Goal: Information Seeking & Learning: Learn about a topic

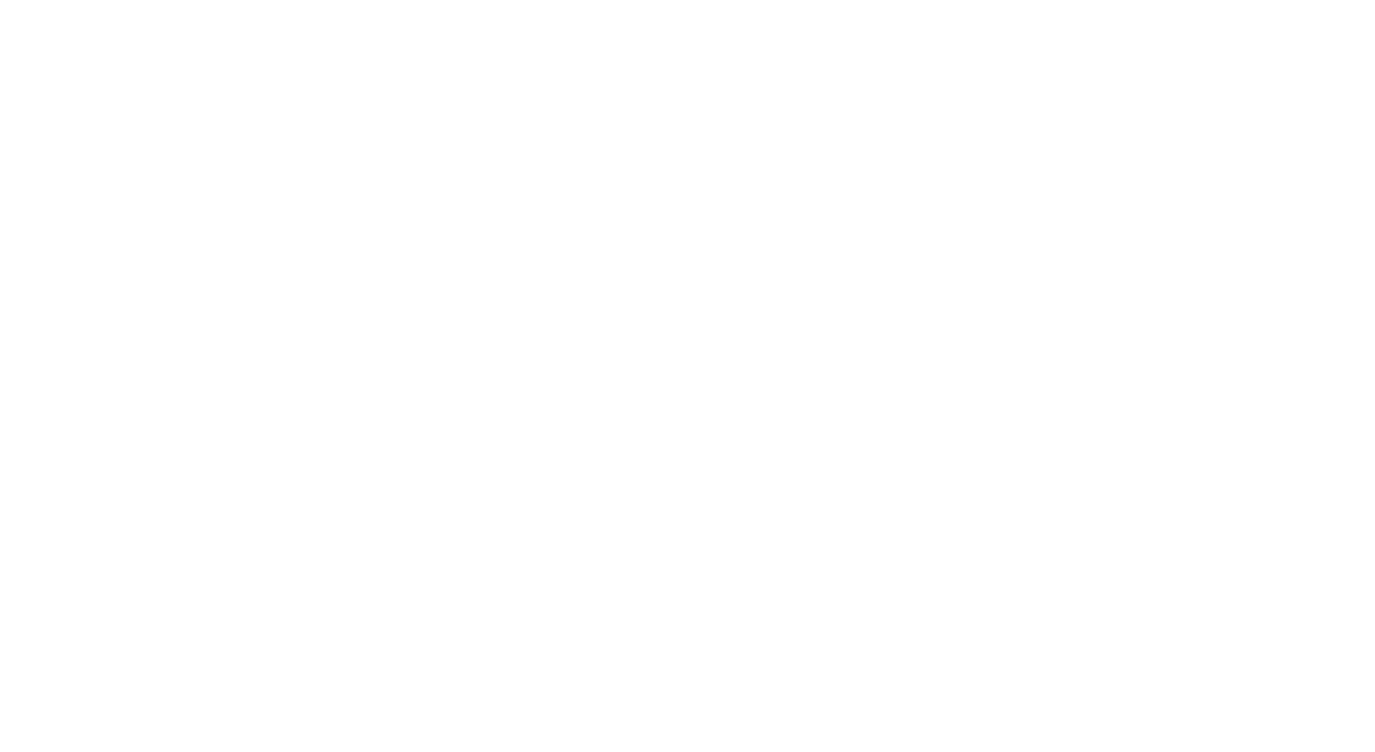
scroll to position [1902, 0]
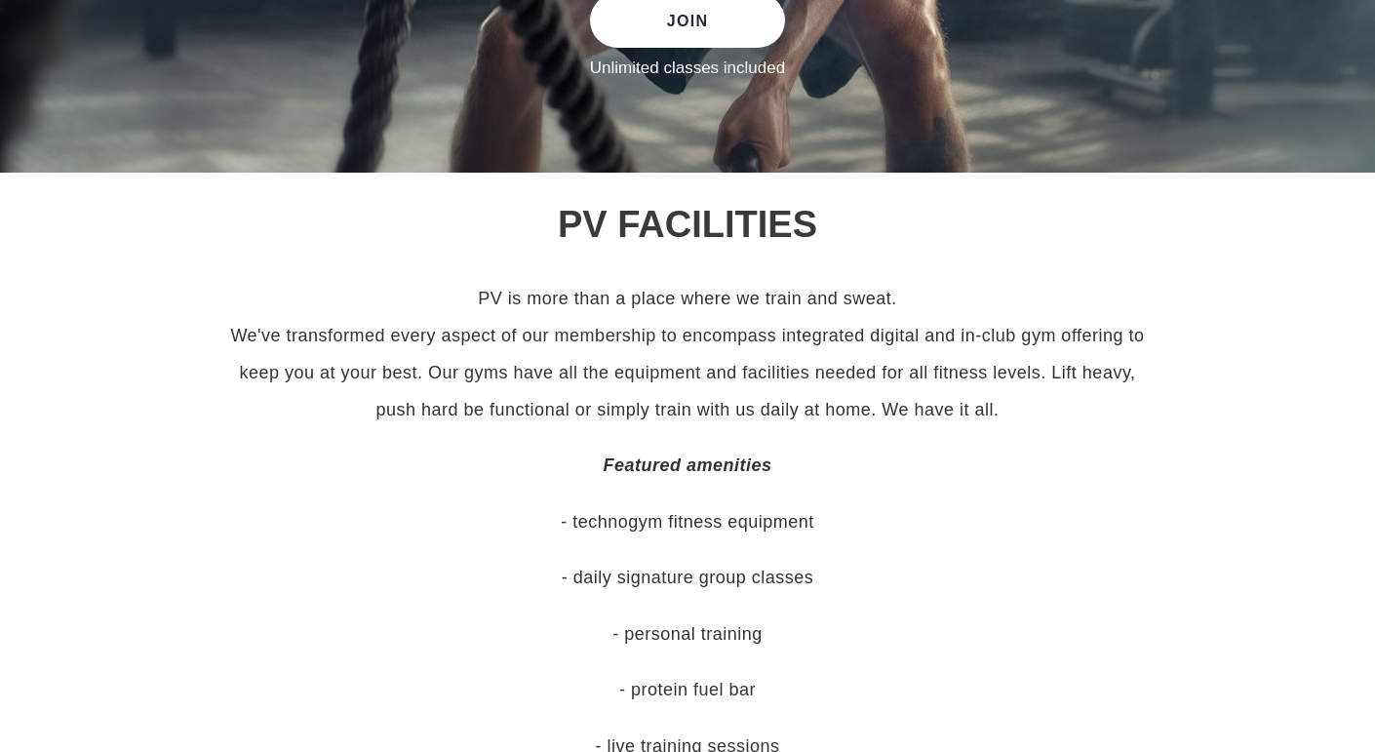
scroll to position [0, 0]
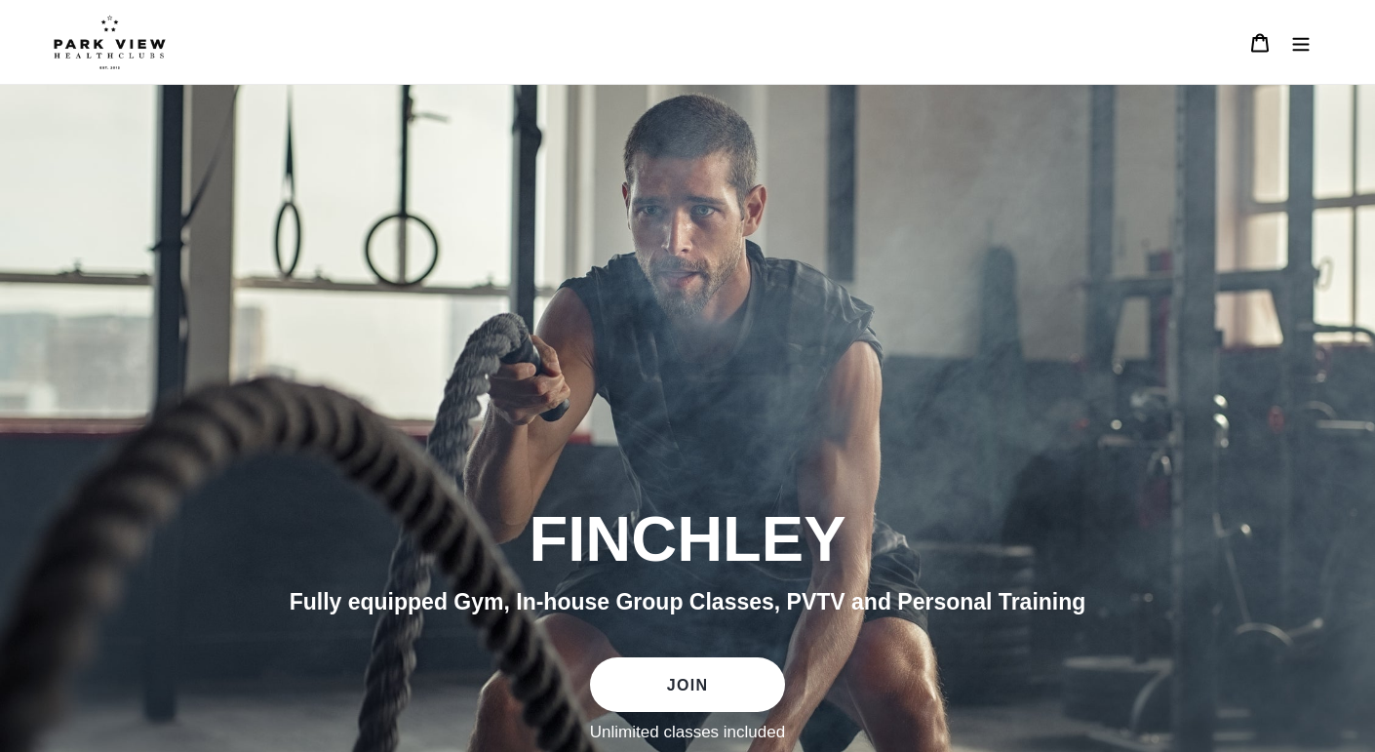
click at [1308, 35] on icon "Menu" at bounding box center [1301, 43] width 20 height 20
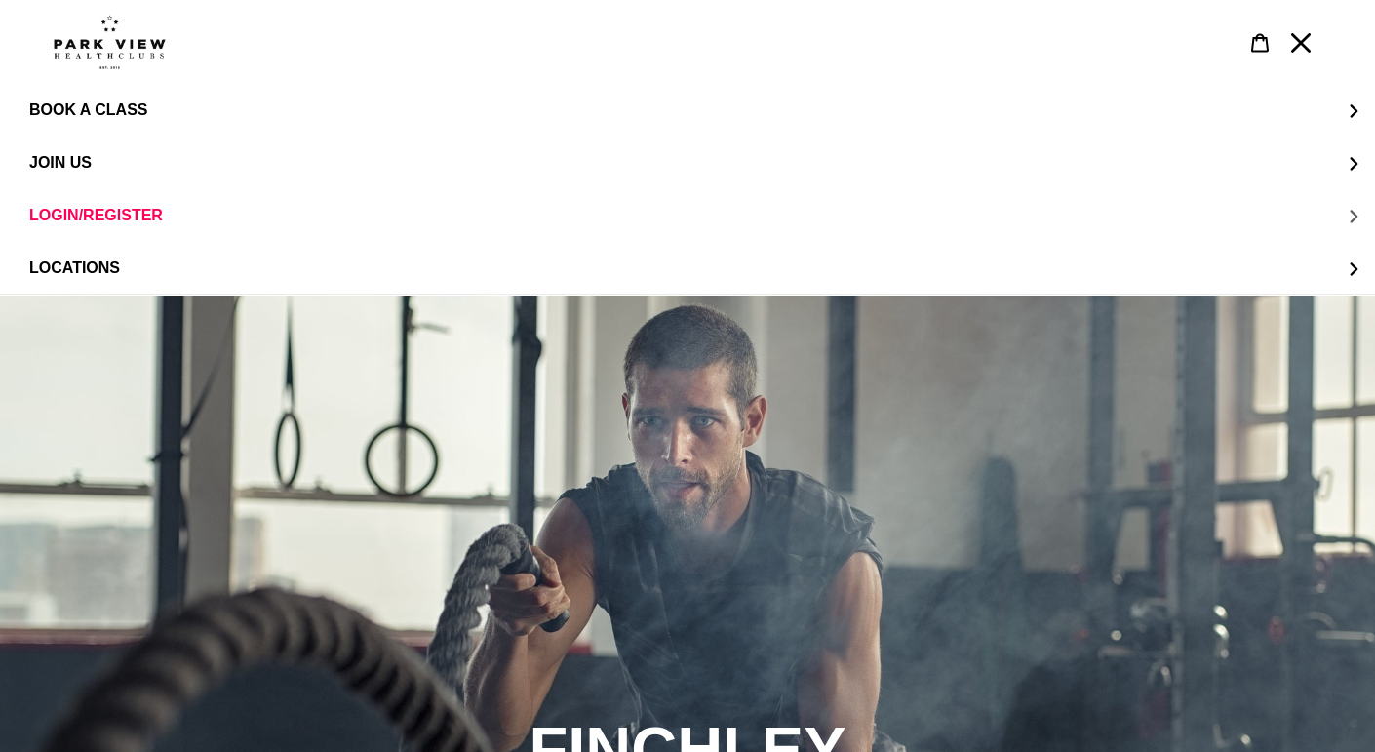
click at [136, 203] on button "LOGIN/REGISTER" at bounding box center [687, 215] width 1375 height 53
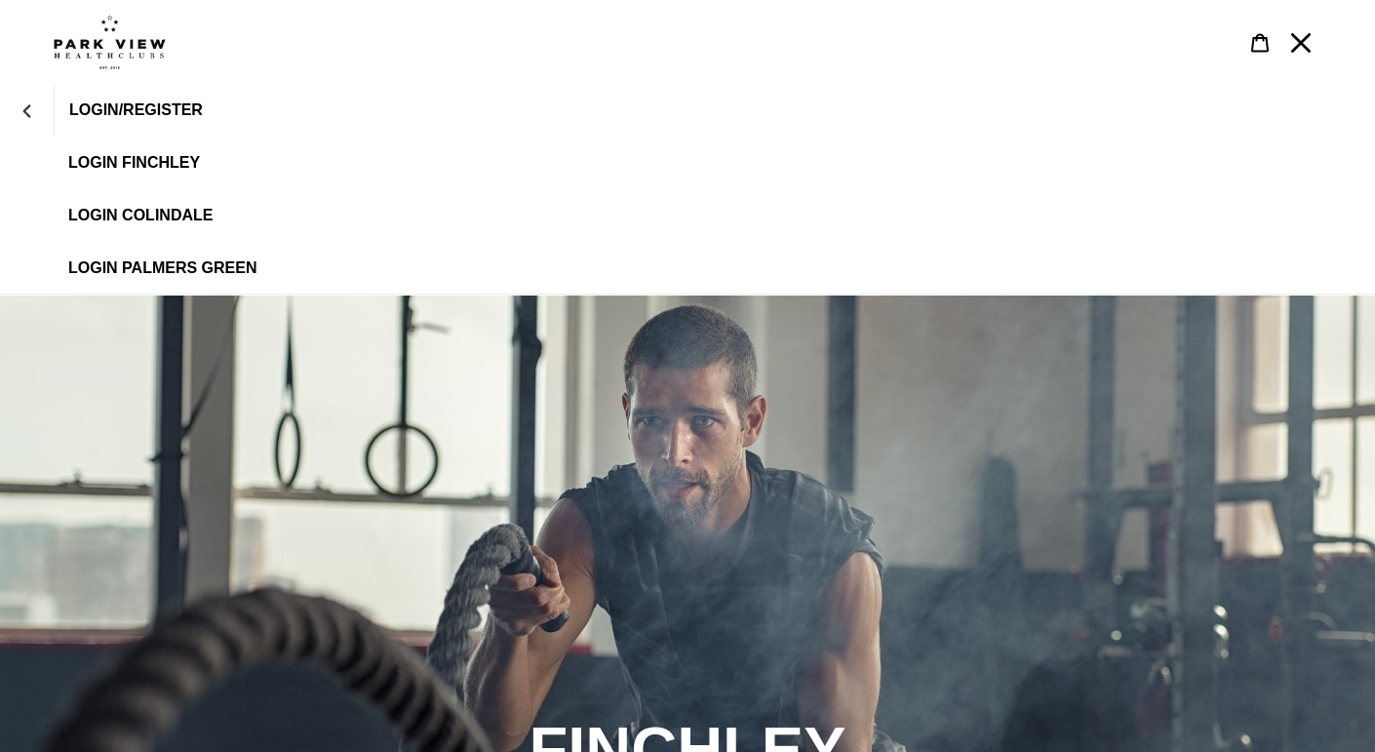
click at [131, 160] on span "LOGIN FINCHLEY" at bounding box center [134, 163] width 132 height 18
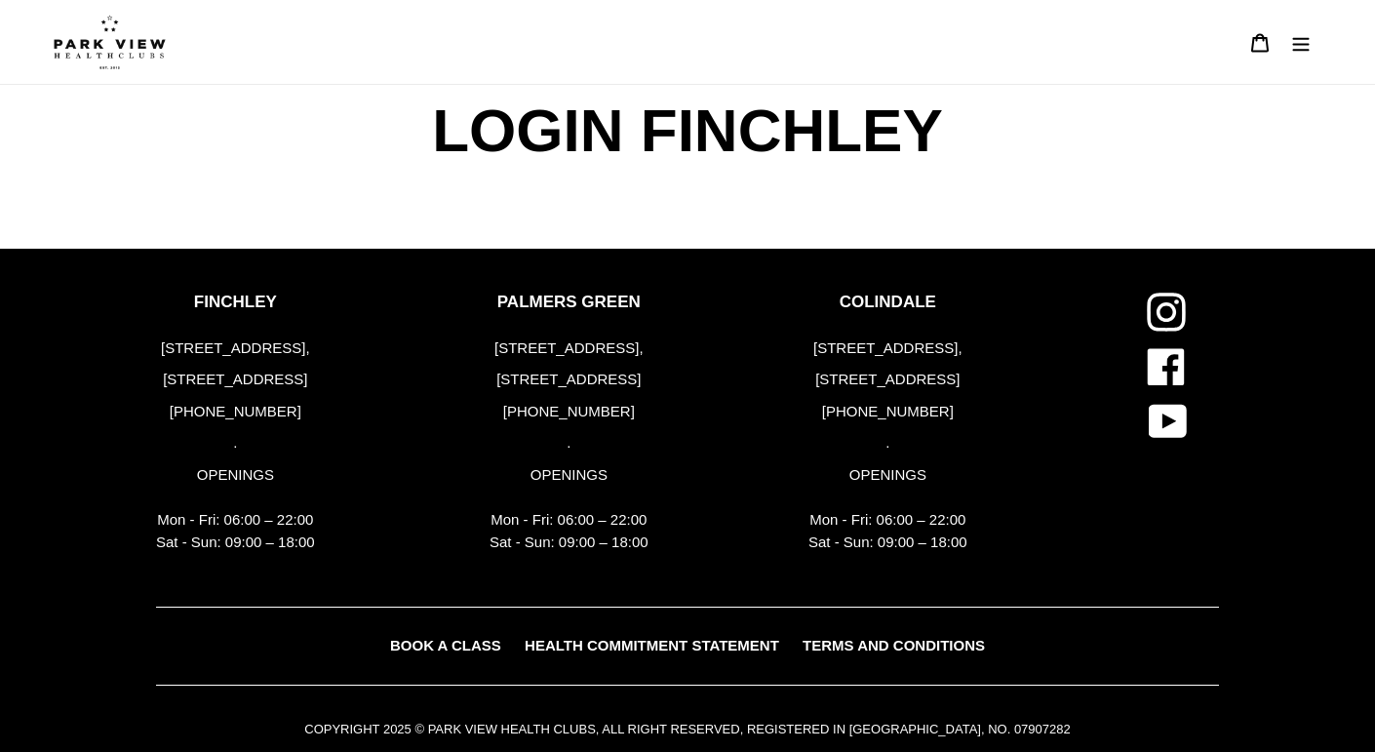
click at [1294, 30] on button "Menu" at bounding box center [1300, 42] width 41 height 42
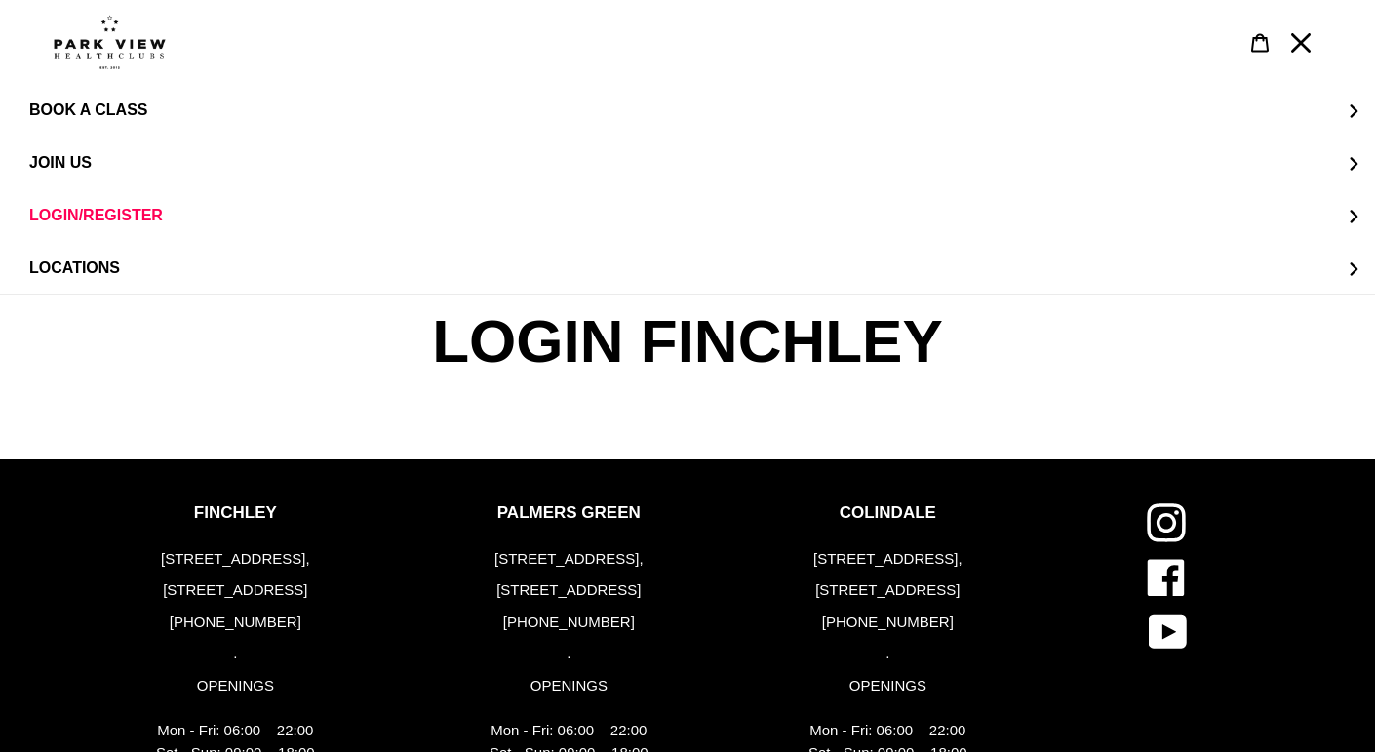
click at [101, 59] on img at bounding box center [110, 42] width 112 height 55
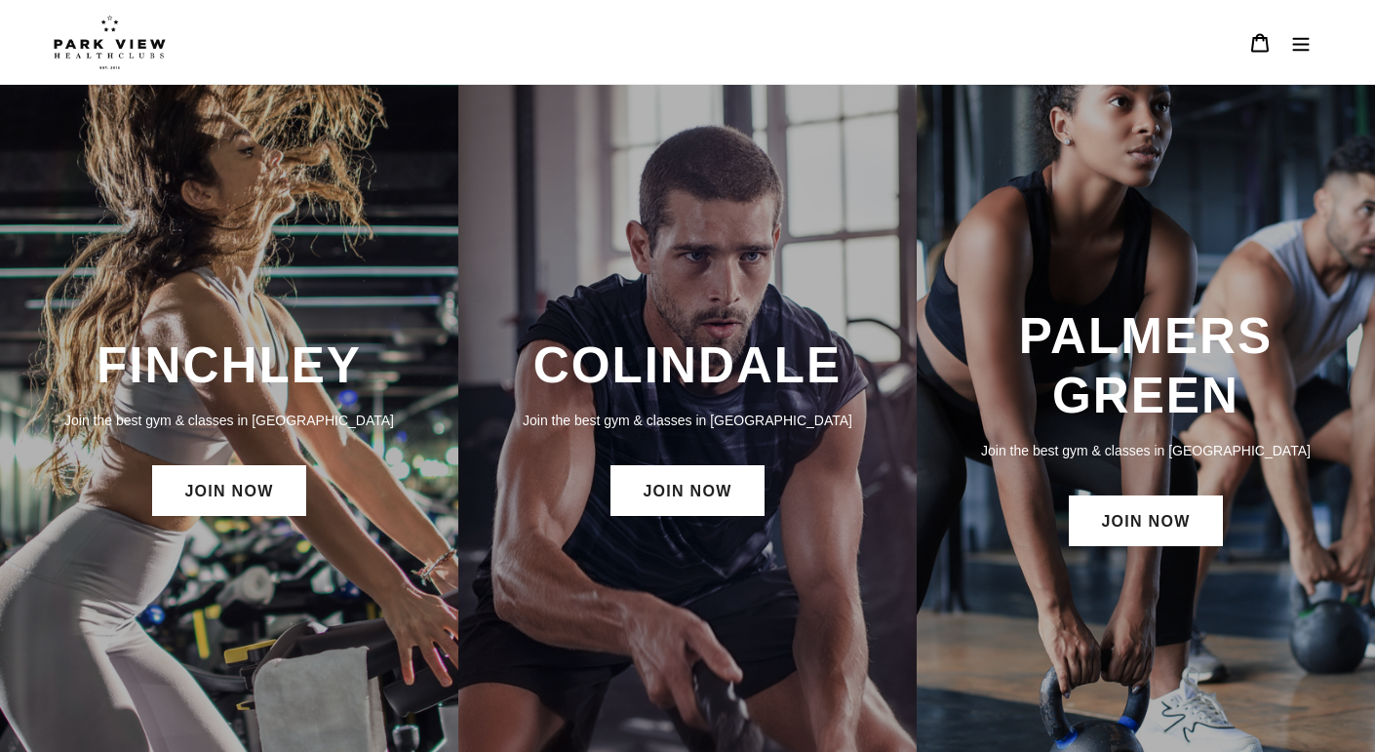
click at [1318, 47] on button "Menu" at bounding box center [1300, 42] width 41 height 42
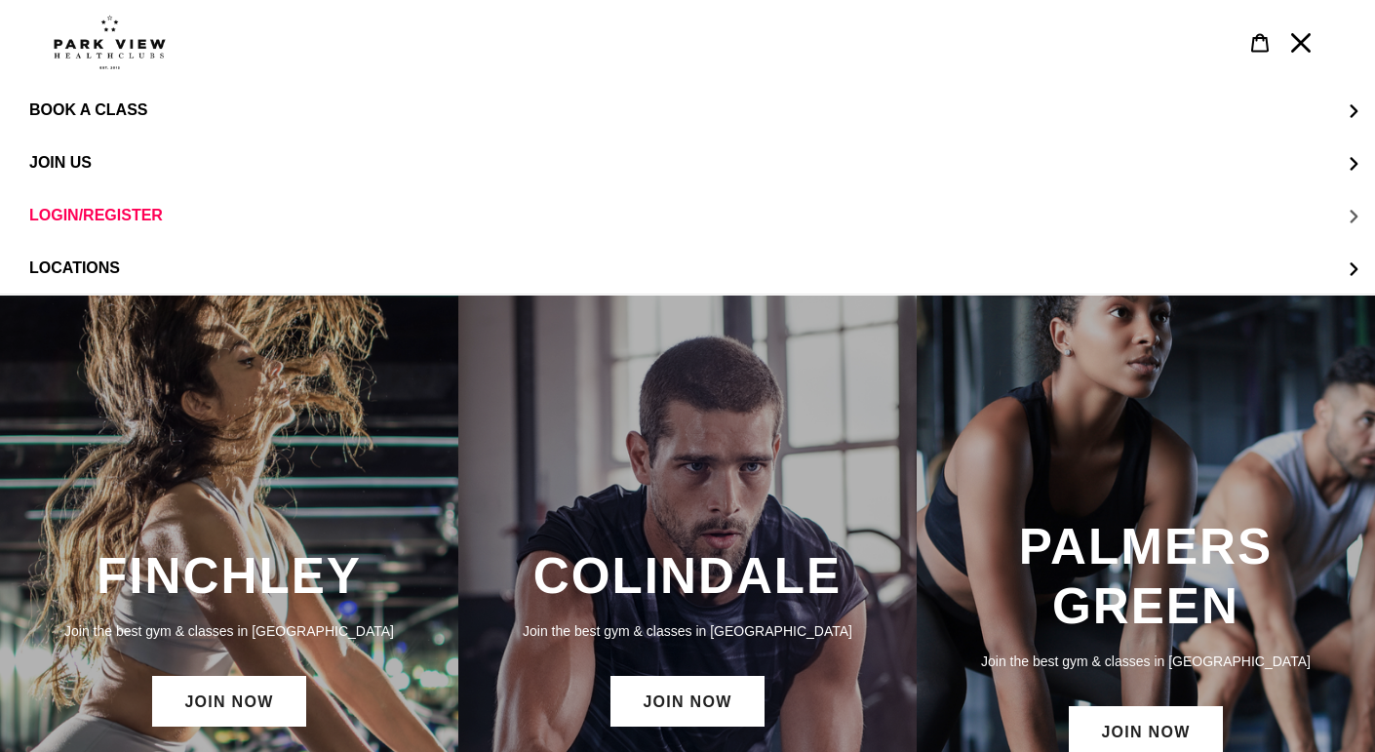
click at [126, 216] on span "LOGIN/REGISTER" at bounding box center [96, 216] width 134 height 18
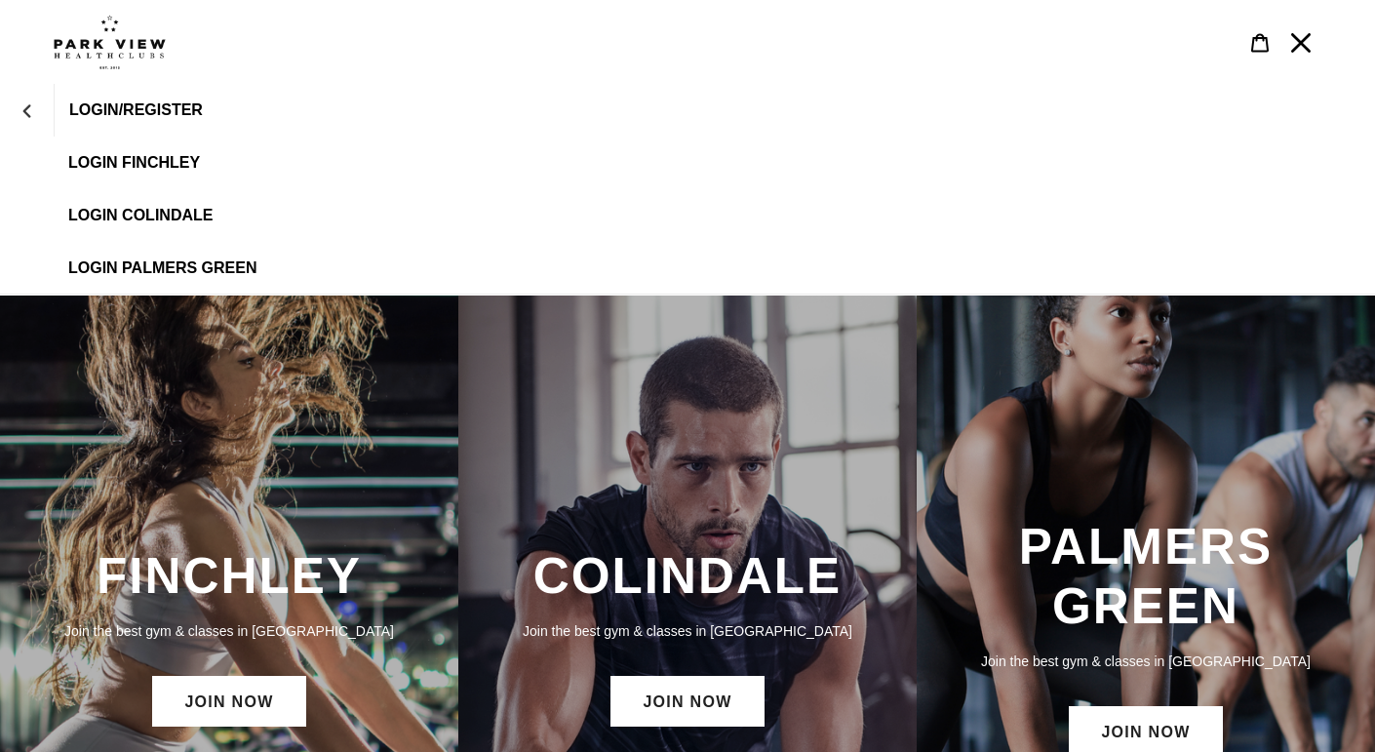
click at [125, 107] on span "LOGIN/REGISTER" at bounding box center [136, 110] width 134 height 18
click at [181, 172] on link "LOGIN FINCHLEY" at bounding box center [687, 163] width 1375 height 53
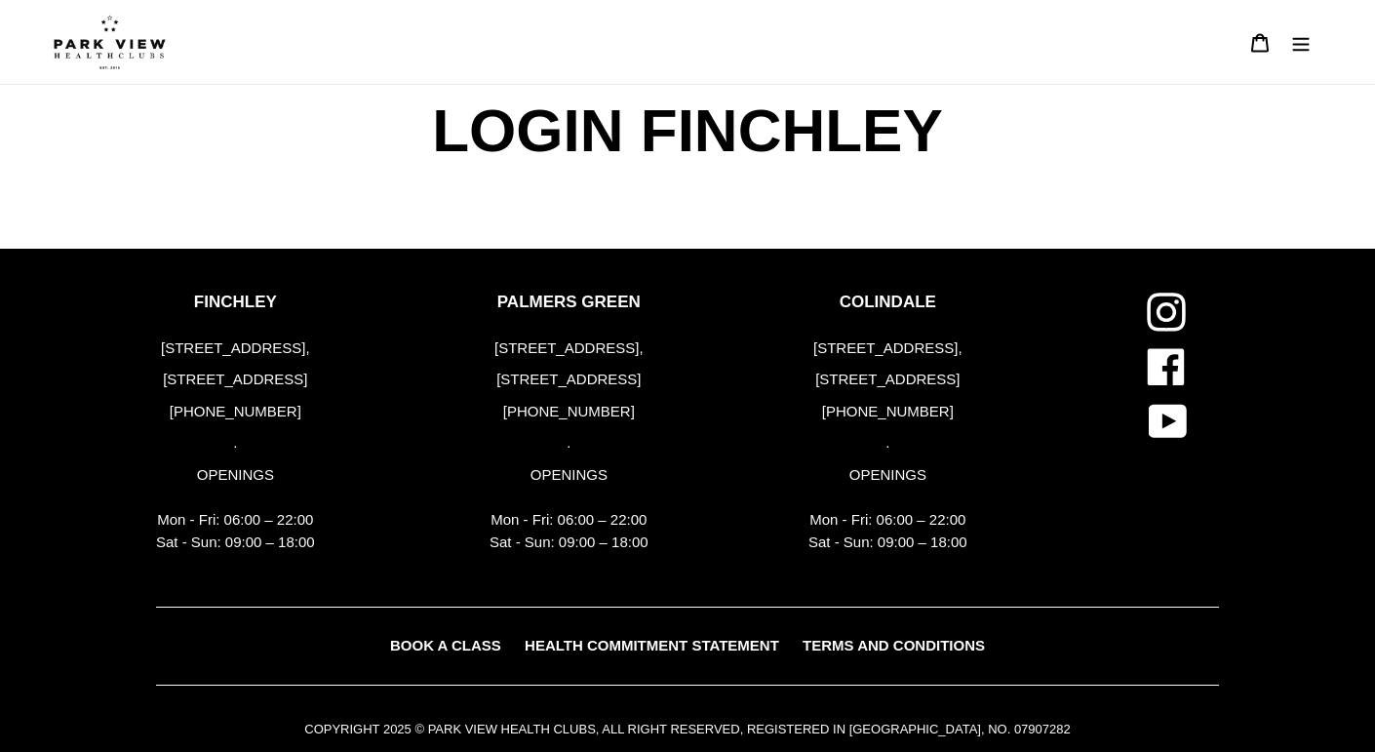
click at [686, 118] on span "LOGIN FINCHLEY" at bounding box center [687, 131] width 521 height 92
click at [102, 38] on img at bounding box center [110, 42] width 112 height 55
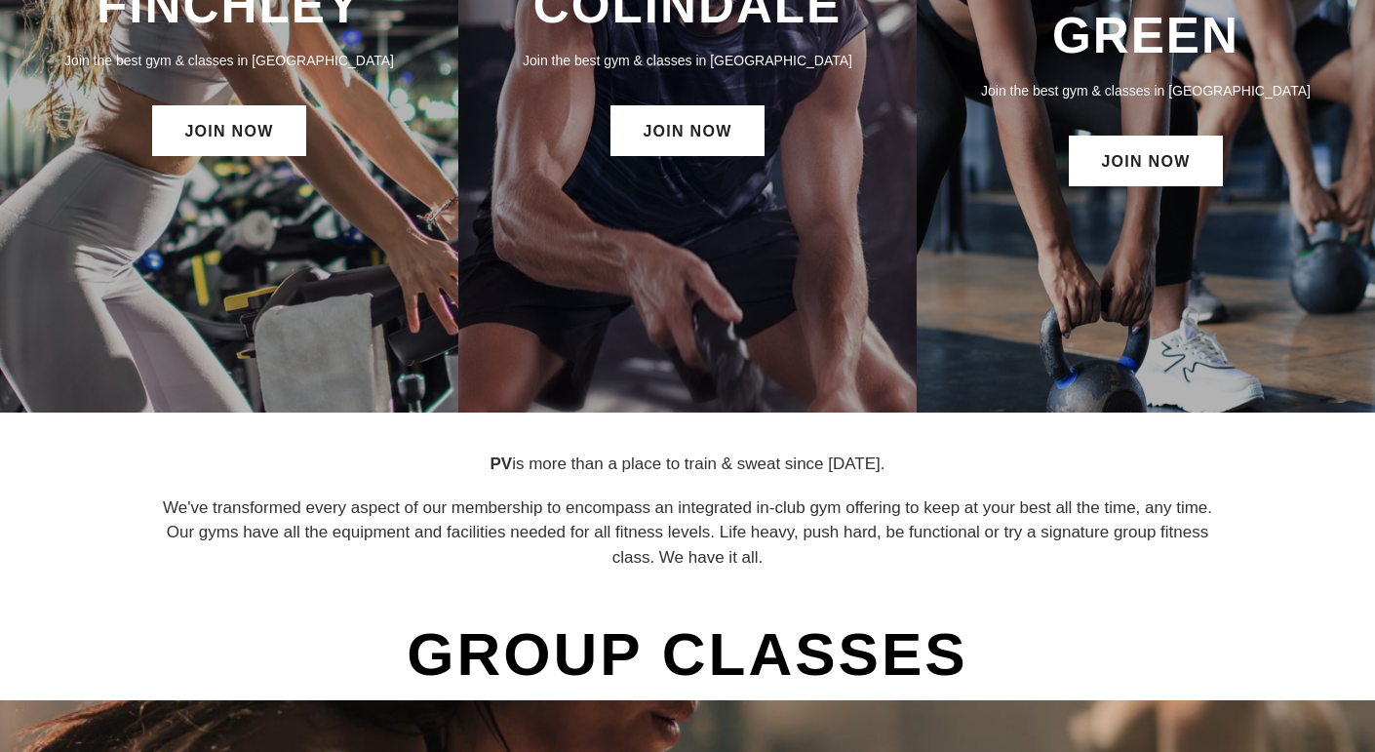
scroll to position [364, 0]
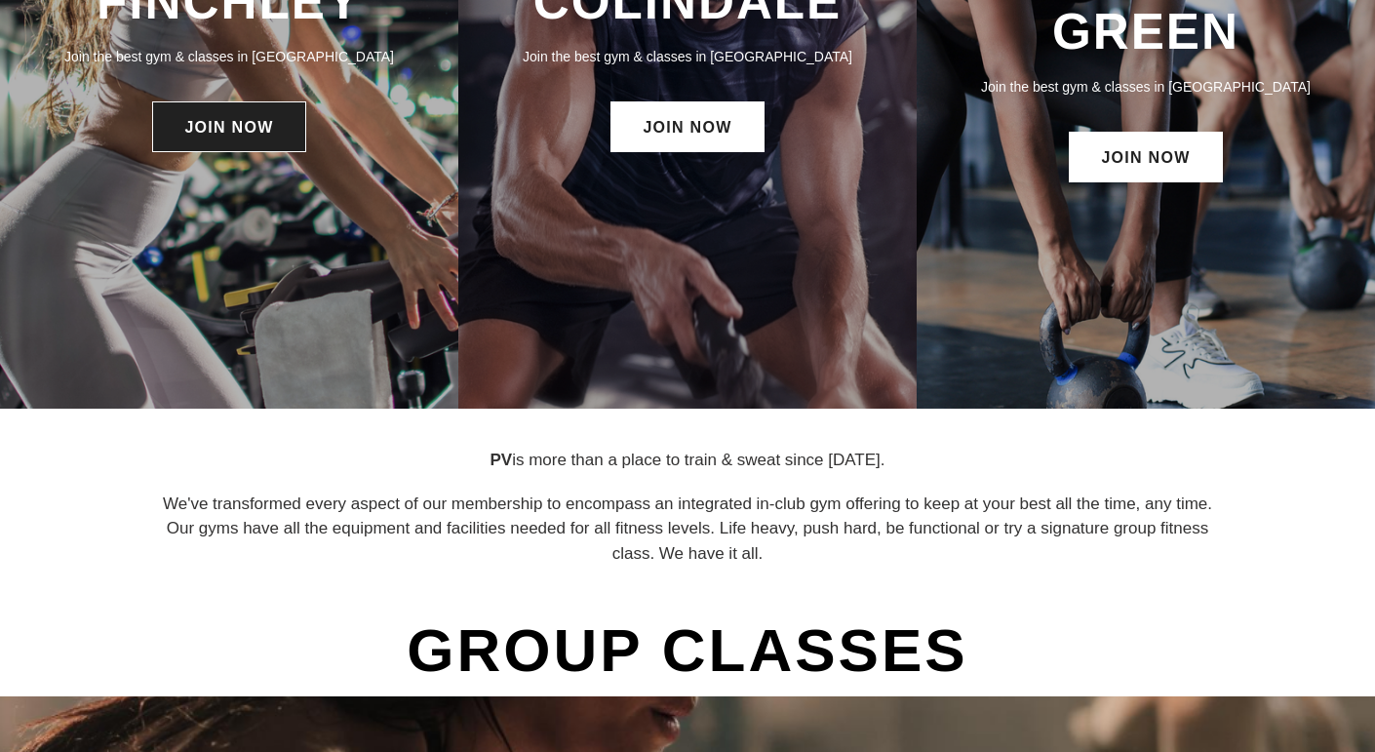
click at [244, 137] on link "JOIN NOW" at bounding box center [228, 126] width 153 height 51
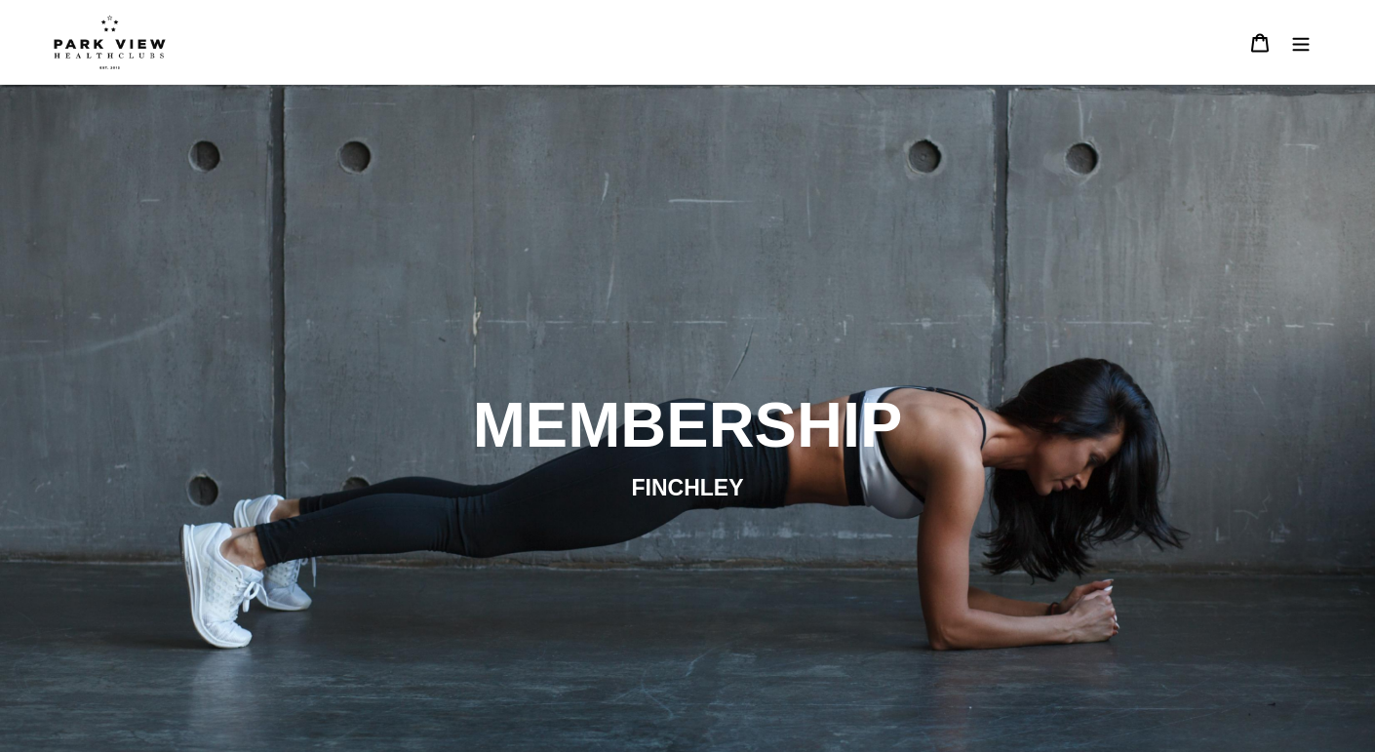
click at [145, 40] on img at bounding box center [110, 42] width 112 height 55
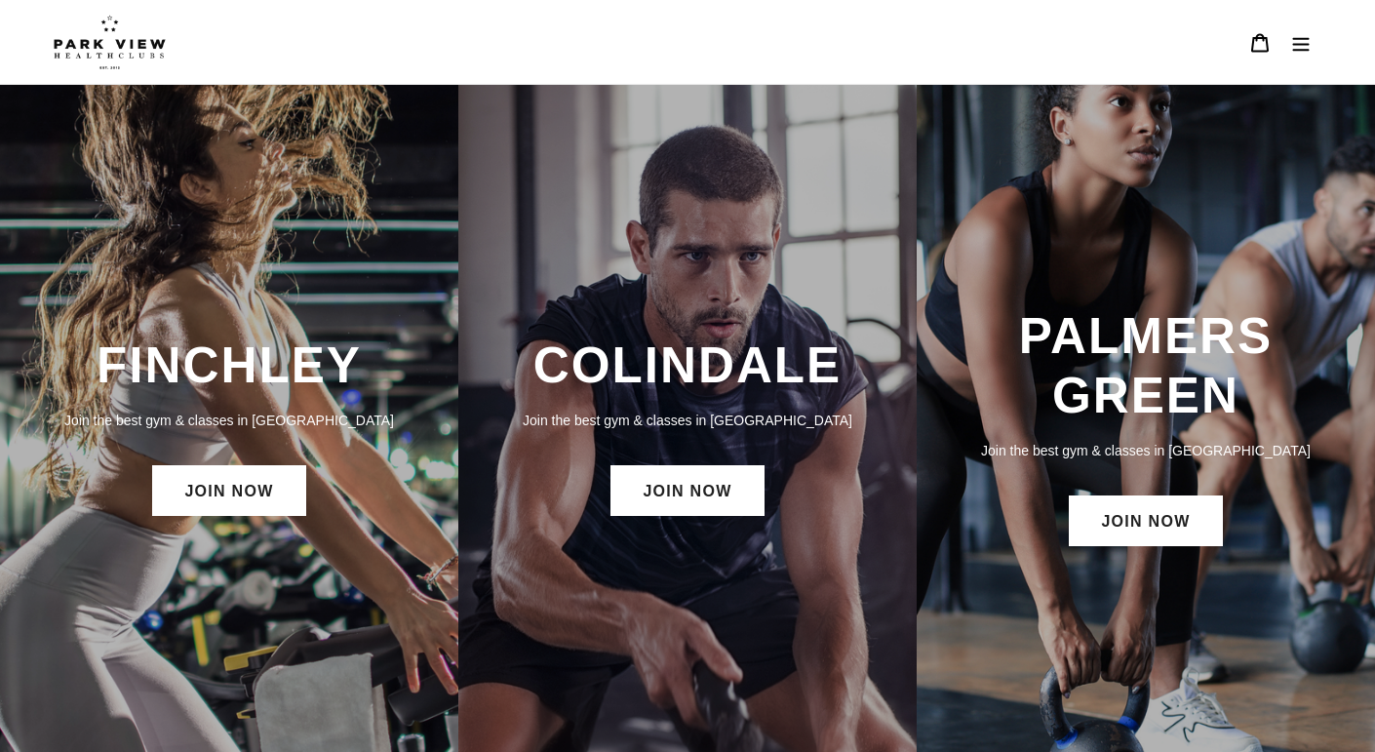
click at [292, 526] on div "FINCHLEY Join the best gym & classes in London JOIN NOW" at bounding box center [229, 428] width 458 height 204
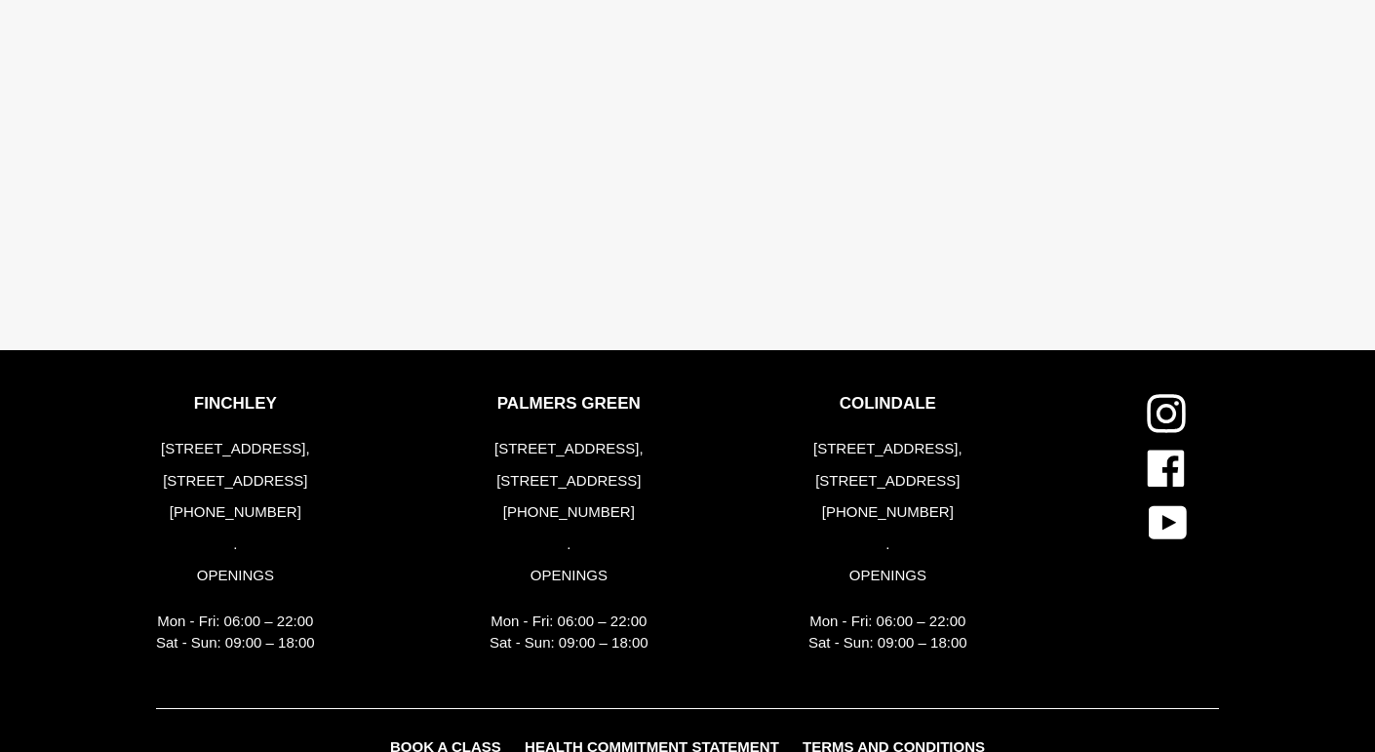
scroll to position [3744, 0]
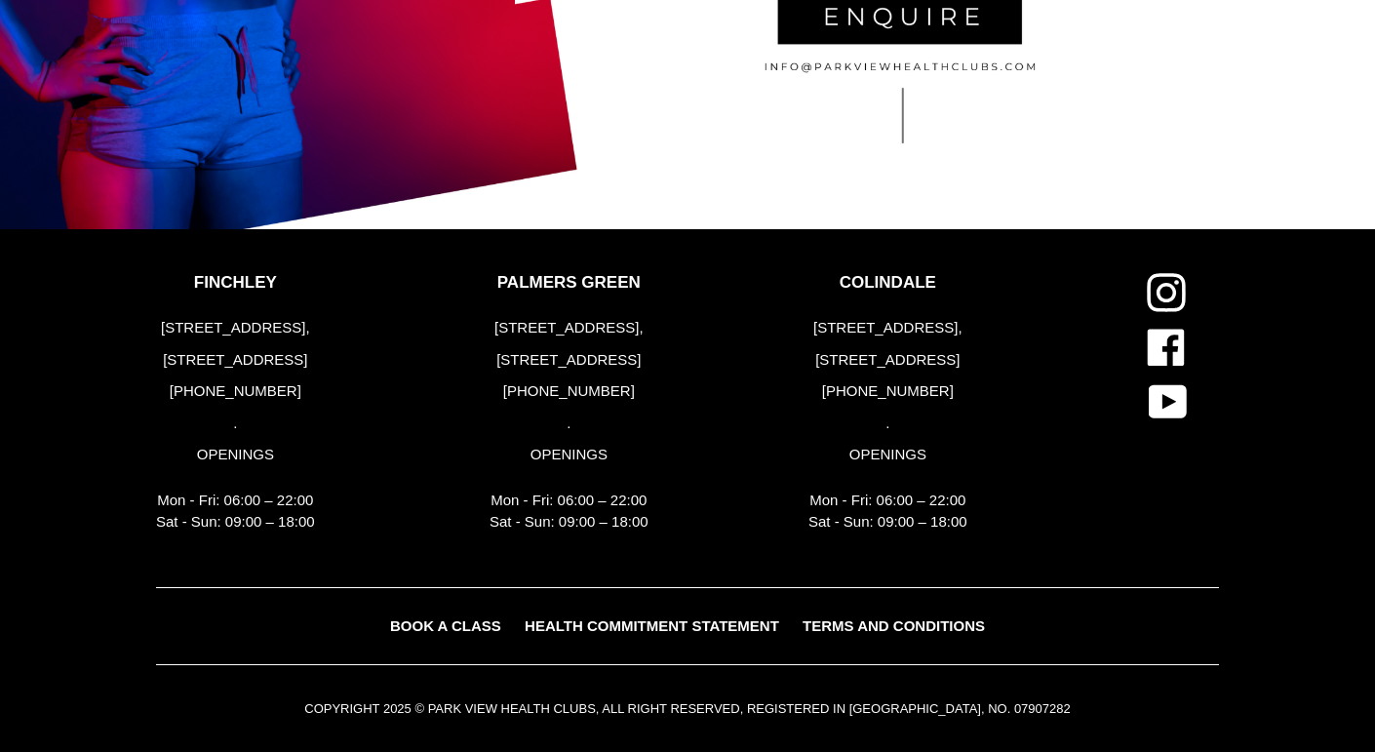
click at [286, 395] on p "[PHONE_NUMBER]" at bounding box center [235, 391] width 159 height 22
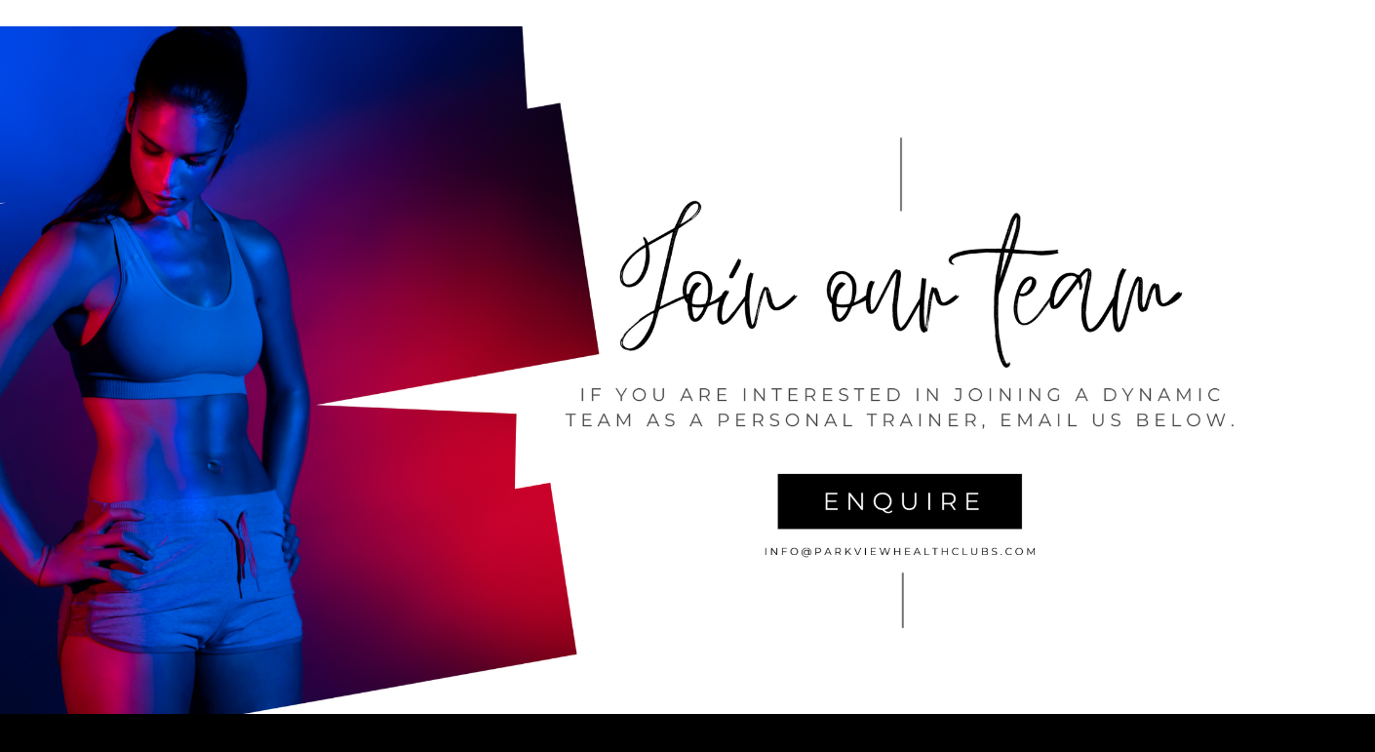
scroll to position [4056, 0]
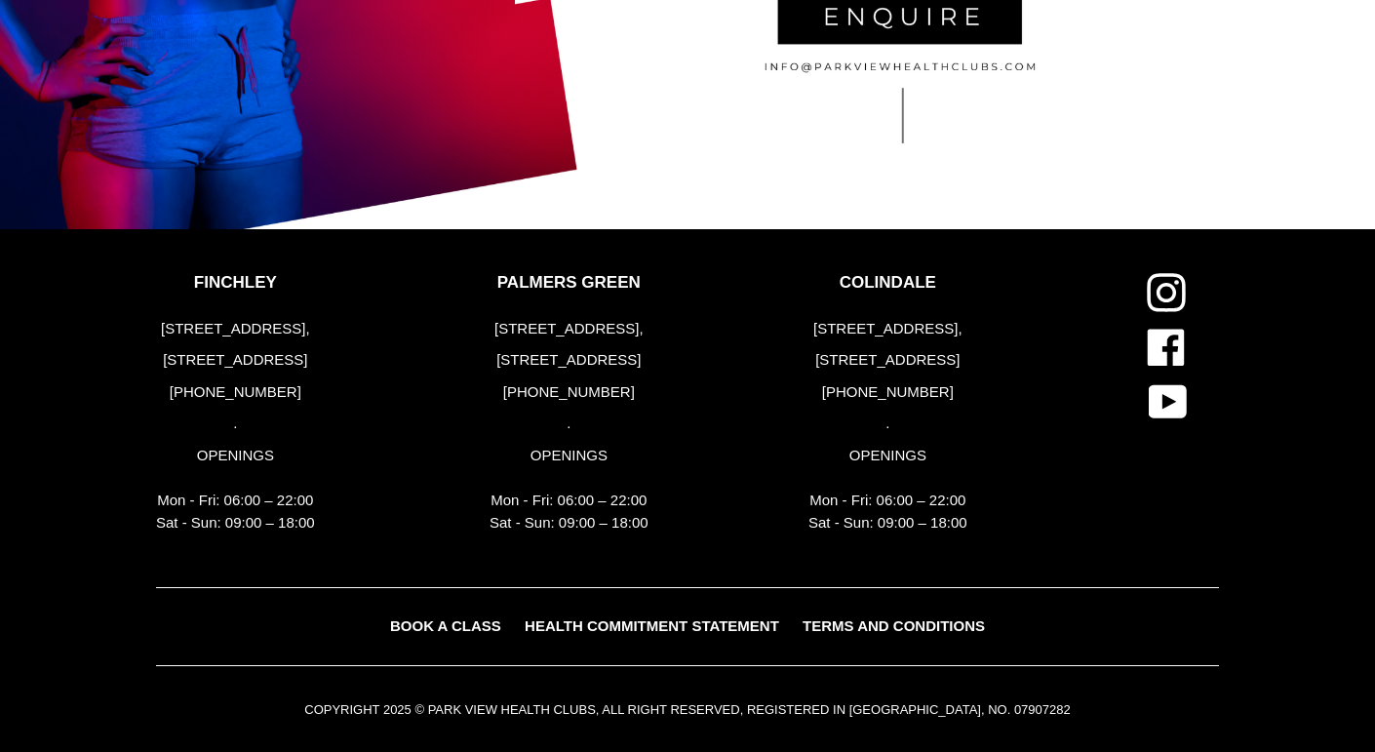
drag, startPoint x: 668, startPoint y: 538, endPoint x: 358, endPoint y: 401, distance: 339.2
click at [358, 401] on div "FINCHLEY 183-191 Ballards Lane, London, N3 1LP +44 (0) 2083461446 . OPENINGS Mo…" at bounding box center [634, 430] width 956 height 314
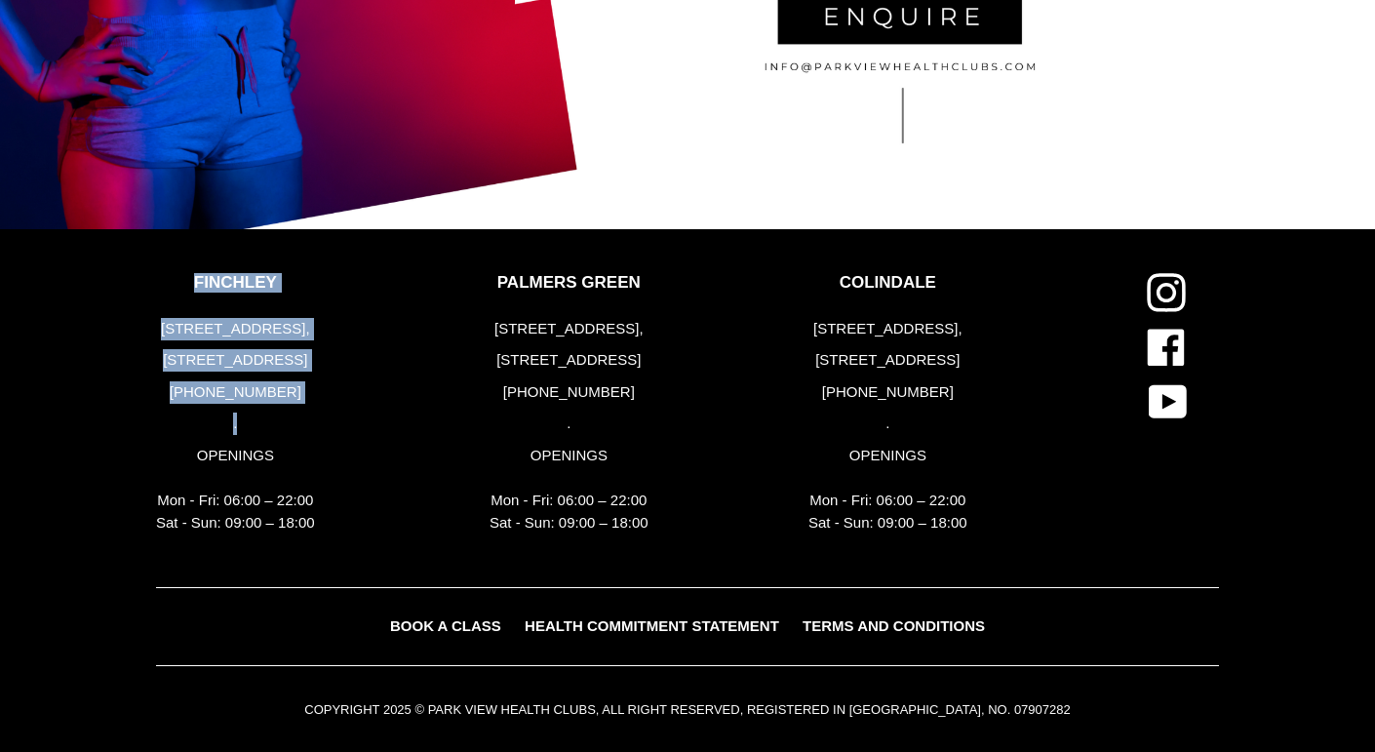
drag, startPoint x: 161, startPoint y: 270, endPoint x: 424, endPoint y: 424, distance: 305.0
click at [424, 424] on footer "FINCHLEY 183-191 Ballards Lane, London, N3 1LP +44 (0) 2083461446 . OPENINGS Mo…" at bounding box center [687, 491] width 1375 height 525
drag, startPoint x: 305, startPoint y: 454, endPoint x: 53, endPoint y: 236, distance: 333.9
click at [53, 236] on footer "FINCHLEY 183-191 Ballards Lane, London, N3 1LP +44 (0) 2083461446 . OPENINGS Mo…" at bounding box center [687, 491] width 1375 height 525
click at [409, 473] on div "FINCHLEY 183-191 Ballards Lane, London, N3 1LP +44 (0) 2083461446 . OPENINGS Mo…" at bounding box center [315, 408] width 319 height 270
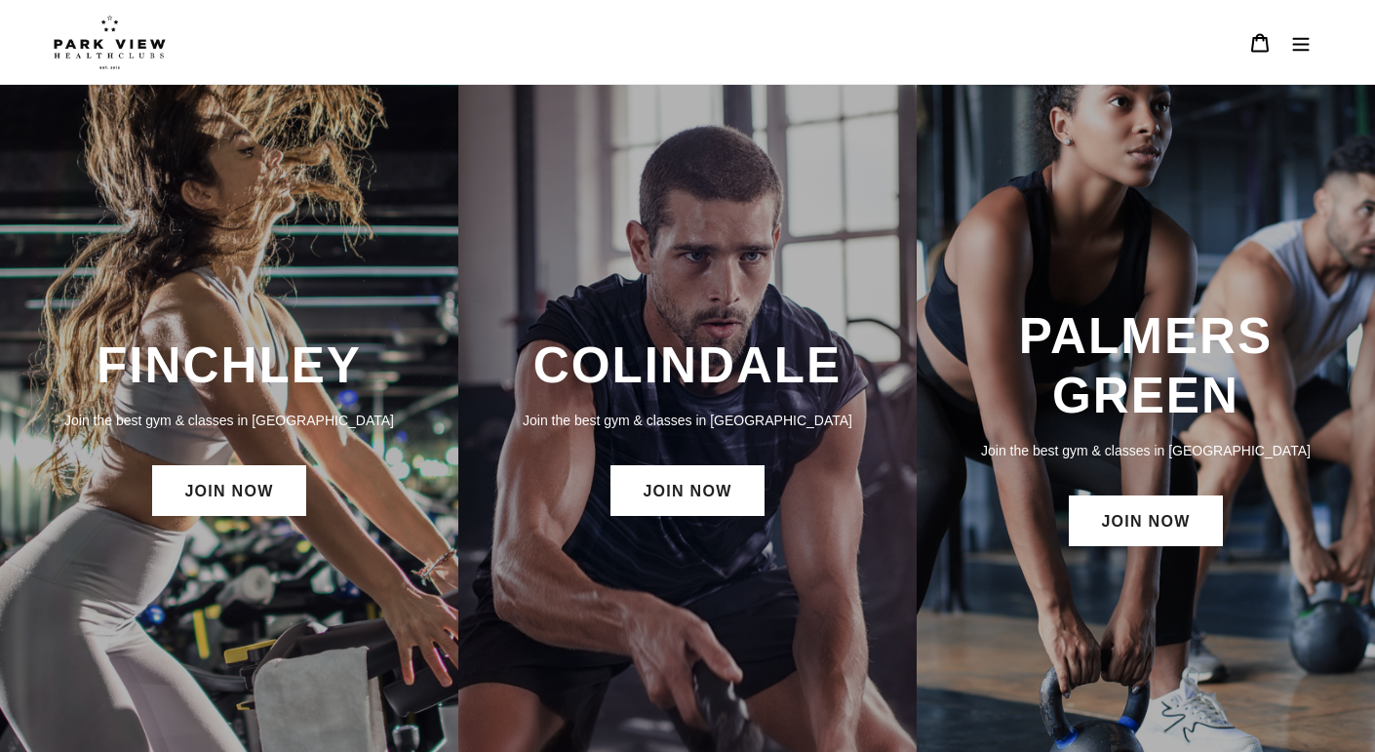
scroll to position [0, 0]
click at [161, 64] on img at bounding box center [110, 42] width 112 height 55
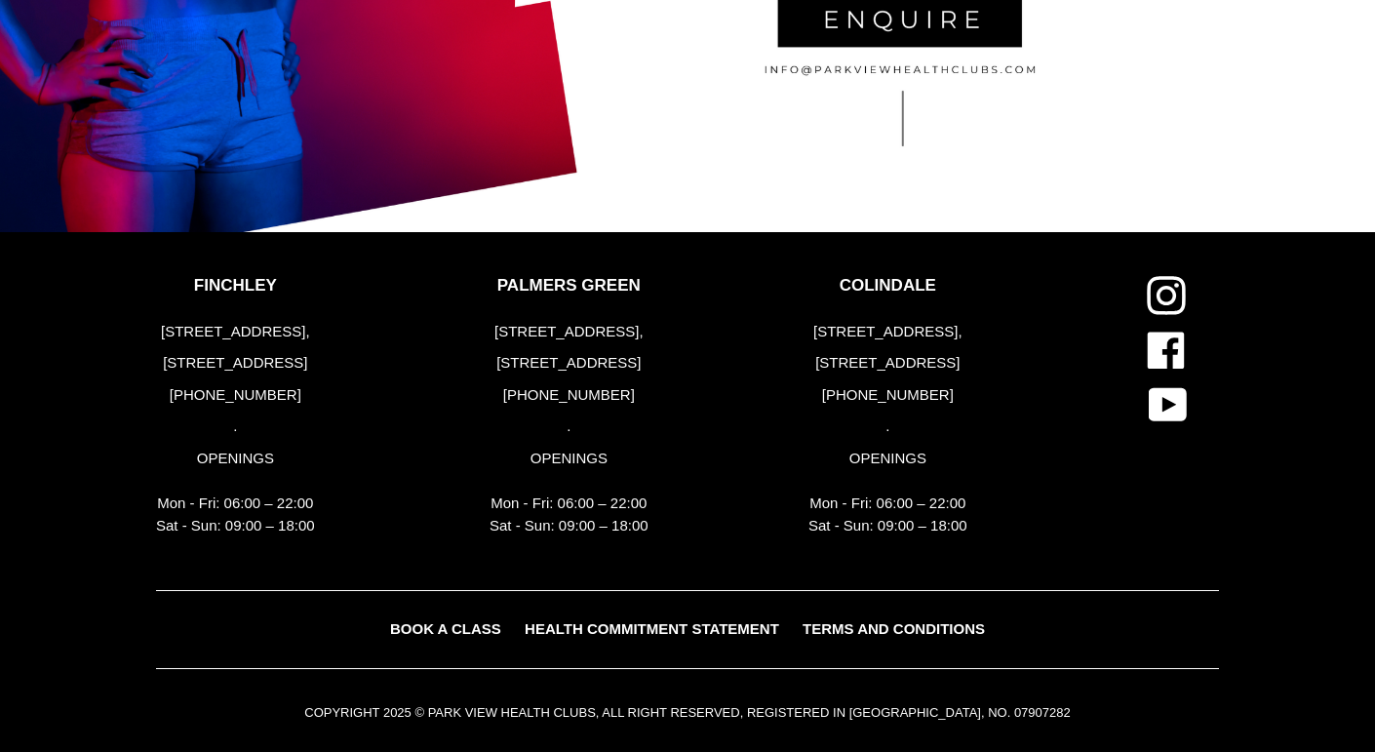
scroll to position [4056, 0]
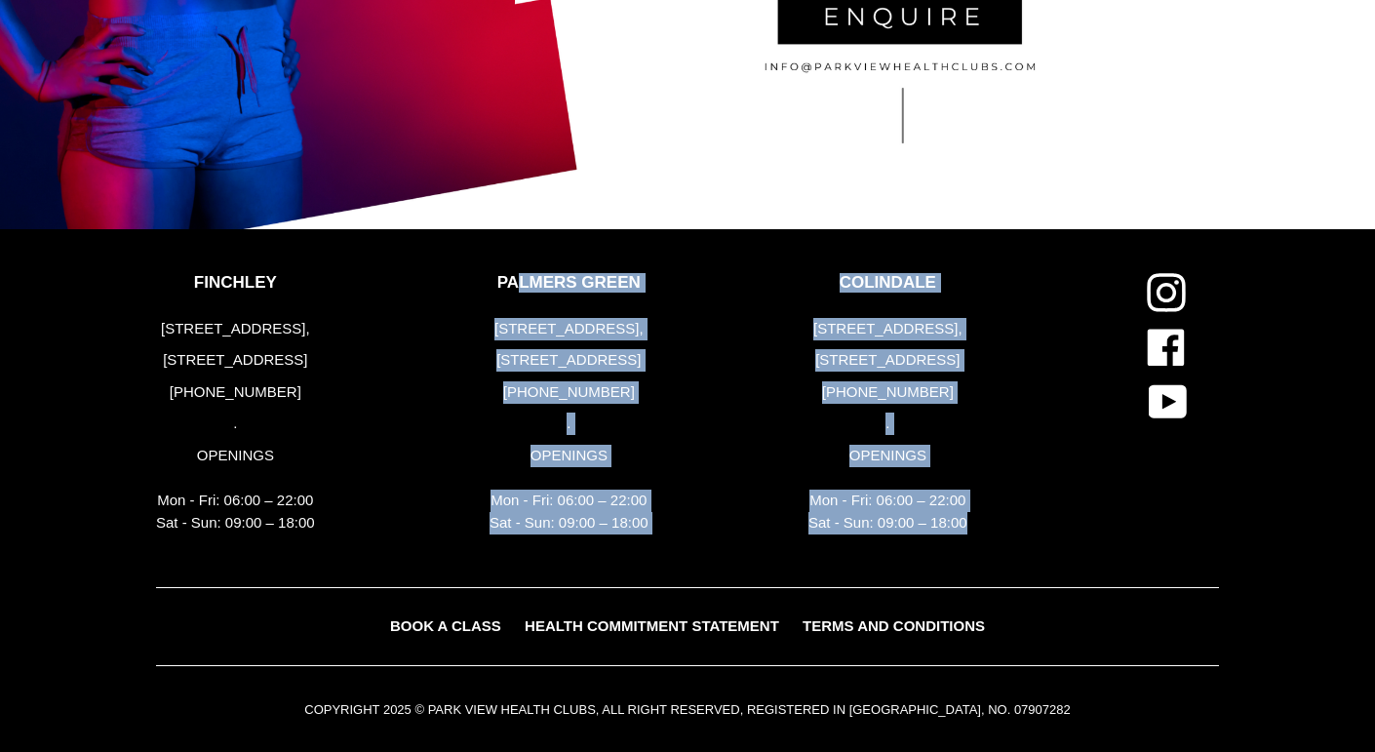
drag, startPoint x: 989, startPoint y: 538, endPoint x: 513, endPoint y: 265, distance: 548.6
click at [513, 265] on footer "FINCHLEY 183-191 Ballards Lane, London, N3 1LP +44 (0) 2083461446 . OPENINGS Mo…" at bounding box center [687, 491] width 1375 height 525
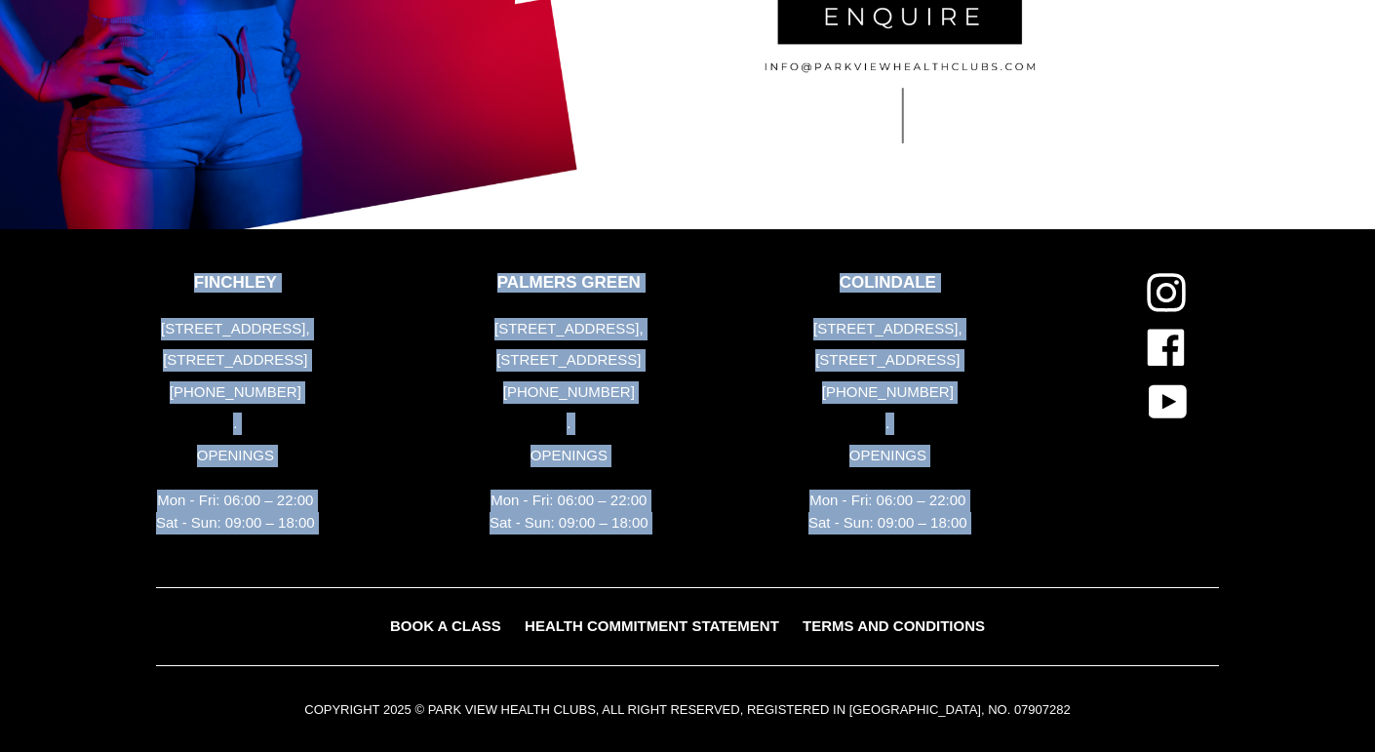
drag, startPoint x: 118, startPoint y: 284, endPoint x: 1179, endPoint y: 537, distance: 1090.7
click at [1179, 537] on div "FINCHLEY 183-191 Ballards Lane, London, N3 1LP +44 (0) 2083461446 . OPENINGS Mo…" at bounding box center [687, 430] width 1170 height 314
click at [1179, 537] on div "Instagram Facebook YouTube" at bounding box center [1165, 430] width 106 height 314
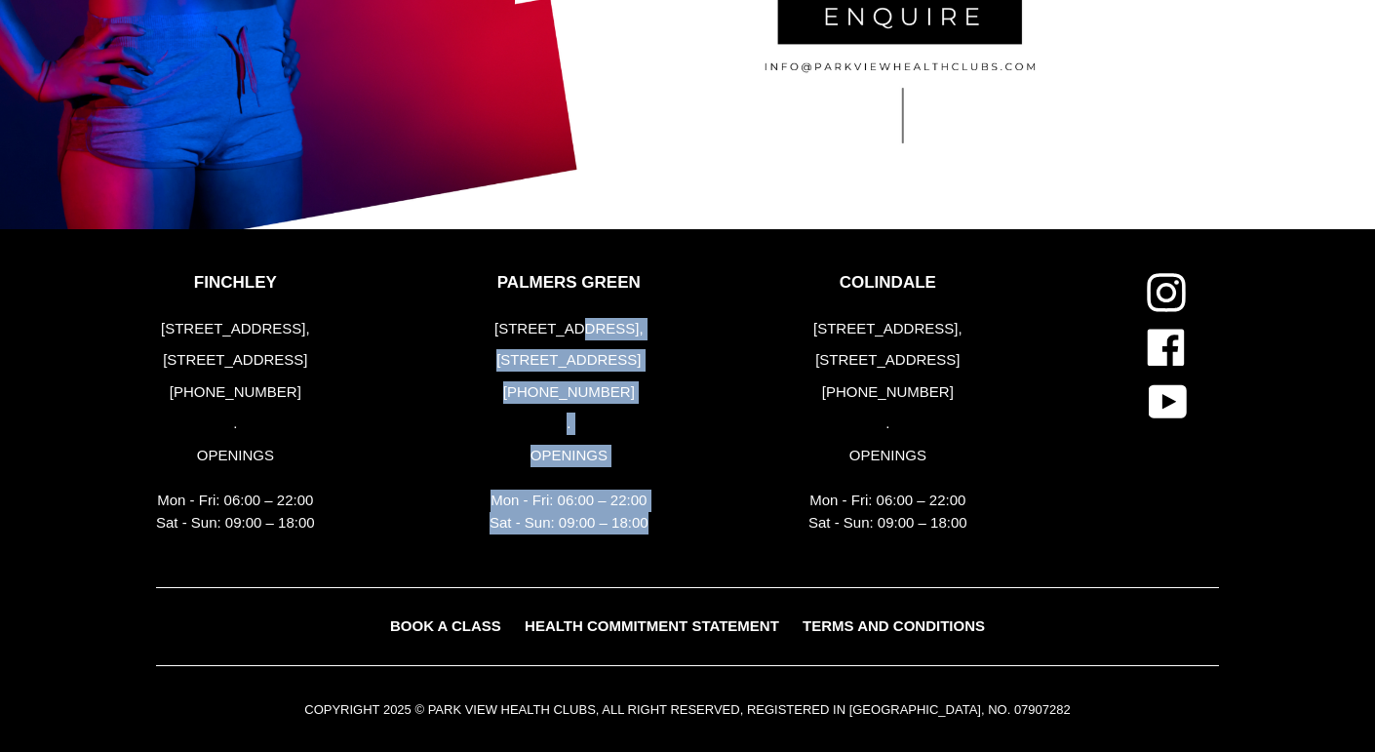
drag, startPoint x: 669, startPoint y: 541, endPoint x: 583, endPoint y: 300, distance: 255.7
click at [583, 300] on div "PALMERS GREEN 262 Green Lanes, London, N13 5TU +44 (0) 2036745678 . OPENINGS Mo…" at bounding box center [634, 408] width 319 height 270
click at [702, 440] on div "PALMERS GREEN 262 Green Lanes, London, N13 5TU +44 (0) 2036745678 . OPENINGS Mo…" at bounding box center [634, 408] width 319 height 270
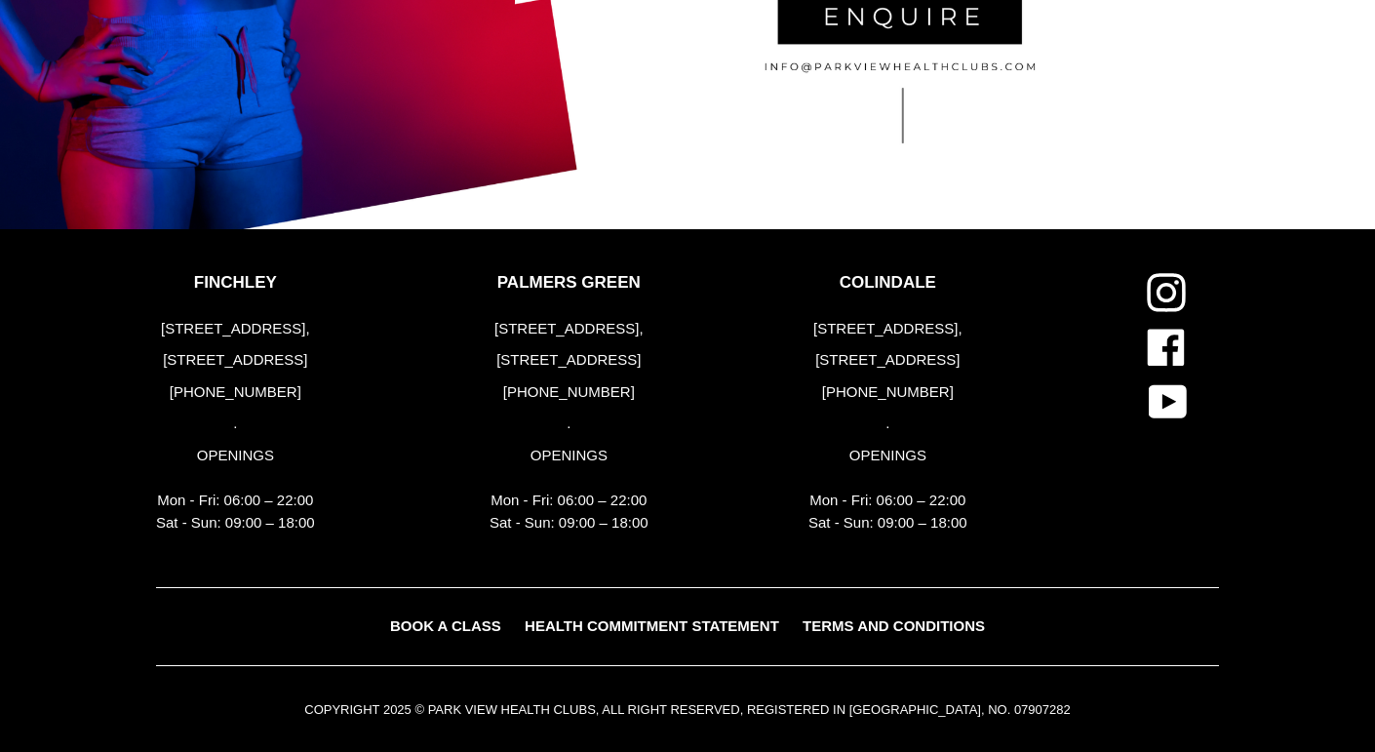
scroll to position [0, 0]
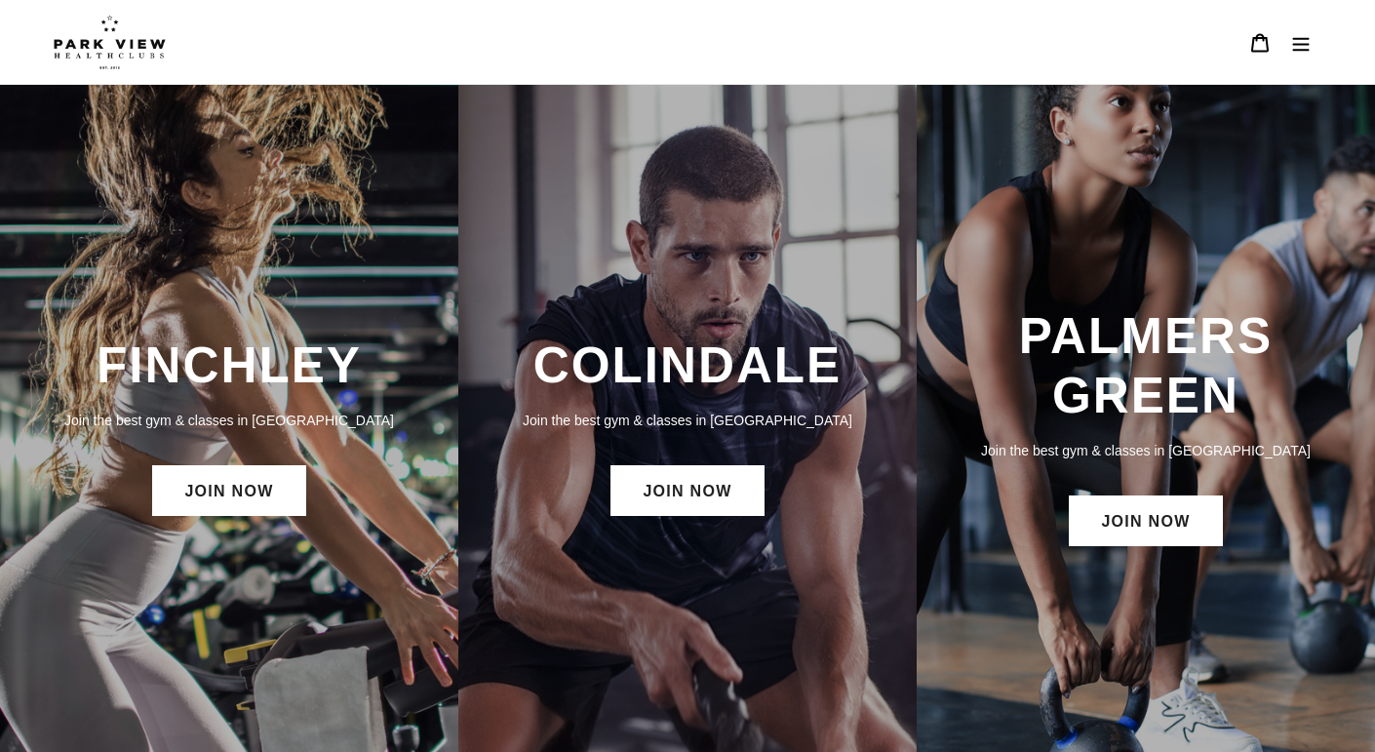
click at [1296, 40] on icon "Menu" at bounding box center [1301, 43] width 20 height 20
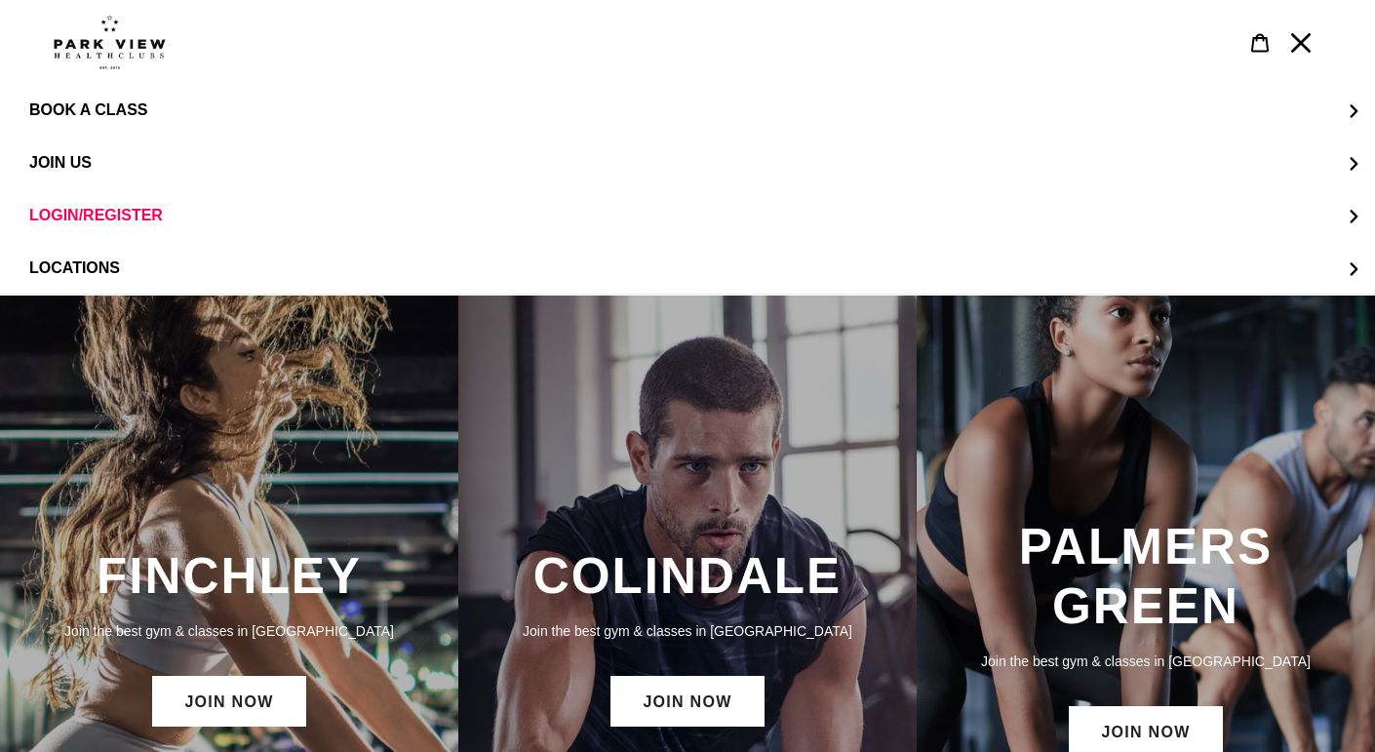
scroll to position [10, 0]
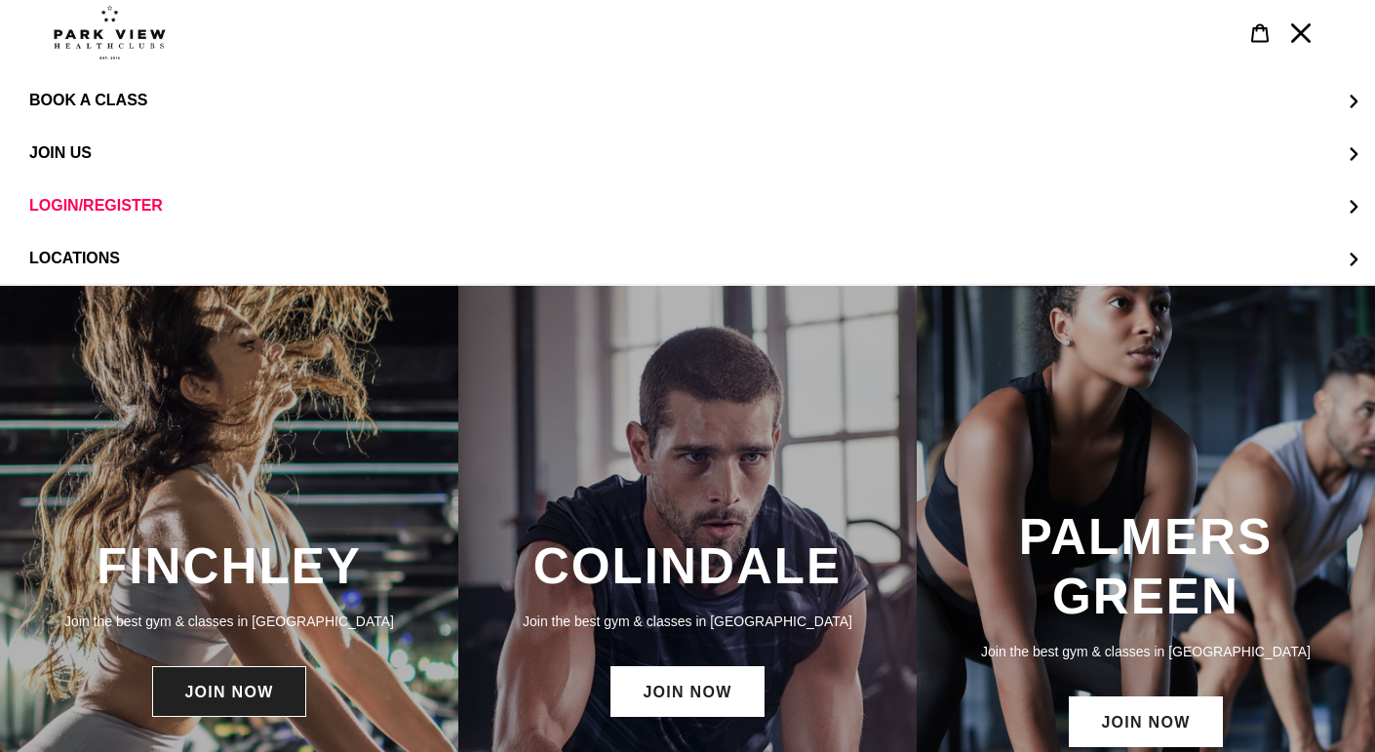
click at [257, 691] on link "JOIN NOW" at bounding box center [228, 691] width 153 height 51
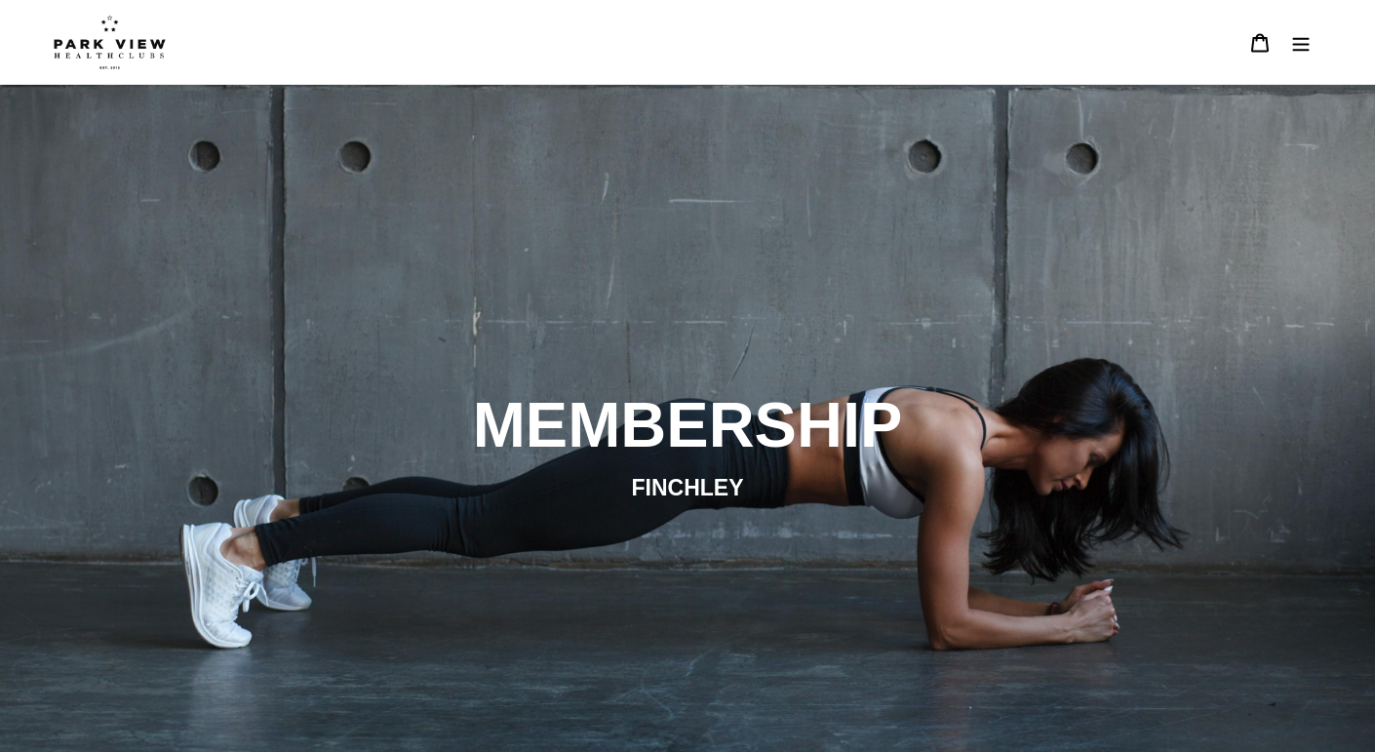
click at [1297, 50] on icon "Menu" at bounding box center [1301, 43] width 20 height 20
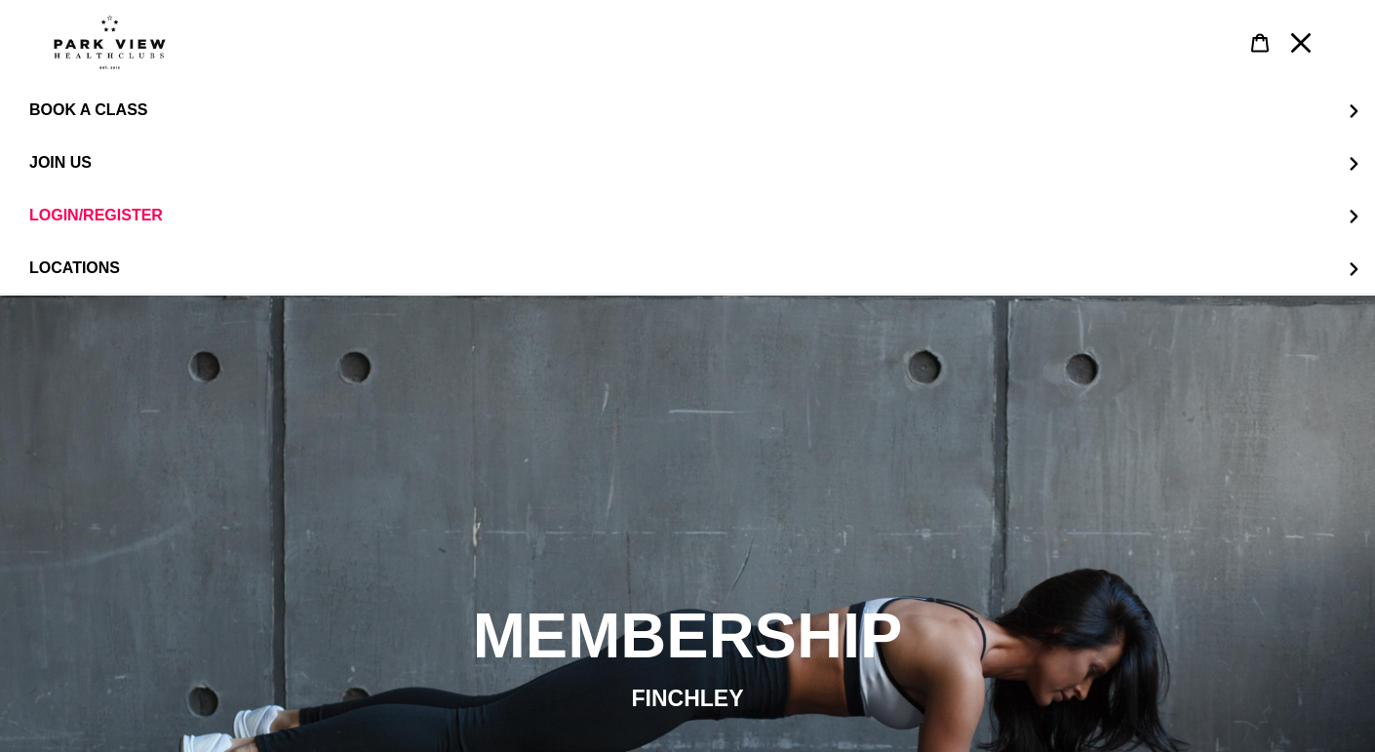
click at [583, 518] on div "slideshow" at bounding box center [687, 671] width 1375 height 752
click at [1311, 43] on button "Menu" at bounding box center [1300, 42] width 41 height 42
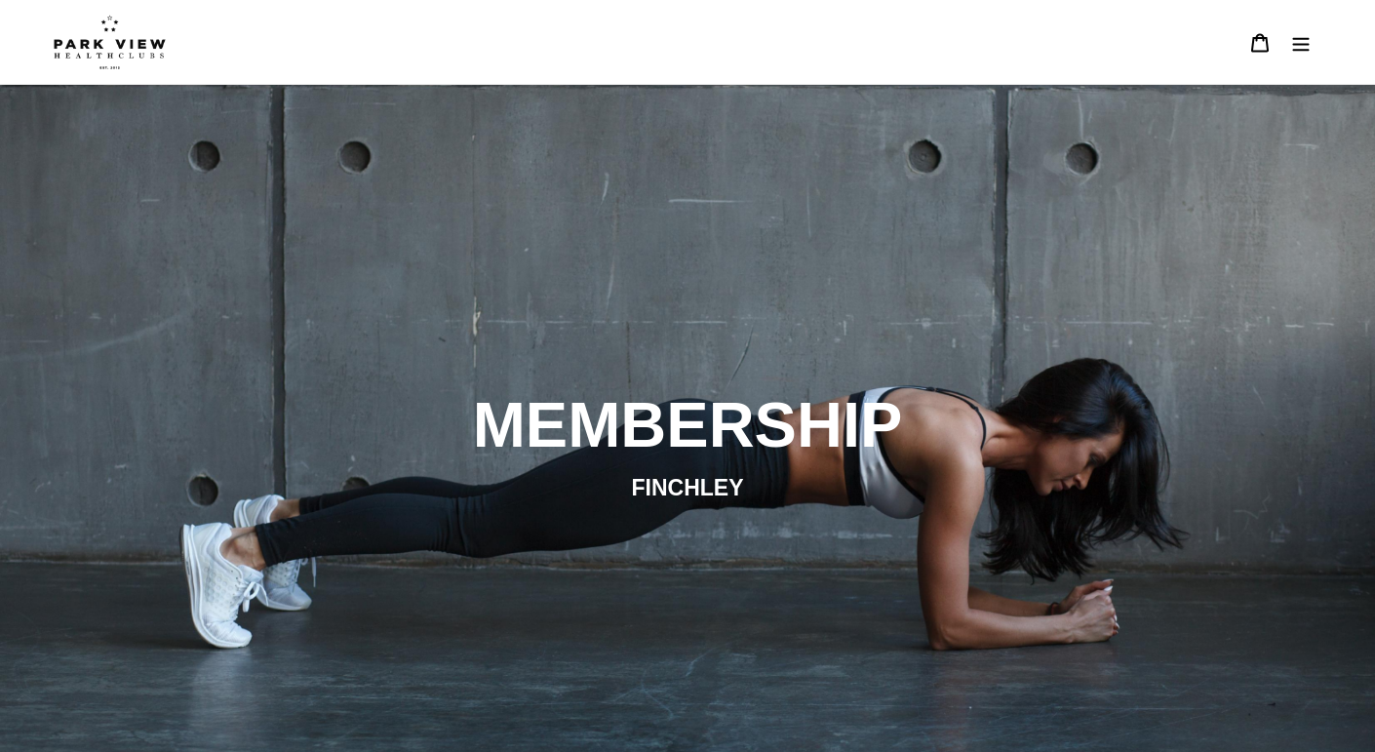
click at [1311, 43] on button "Menu" at bounding box center [1300, 42] width 41 height 42
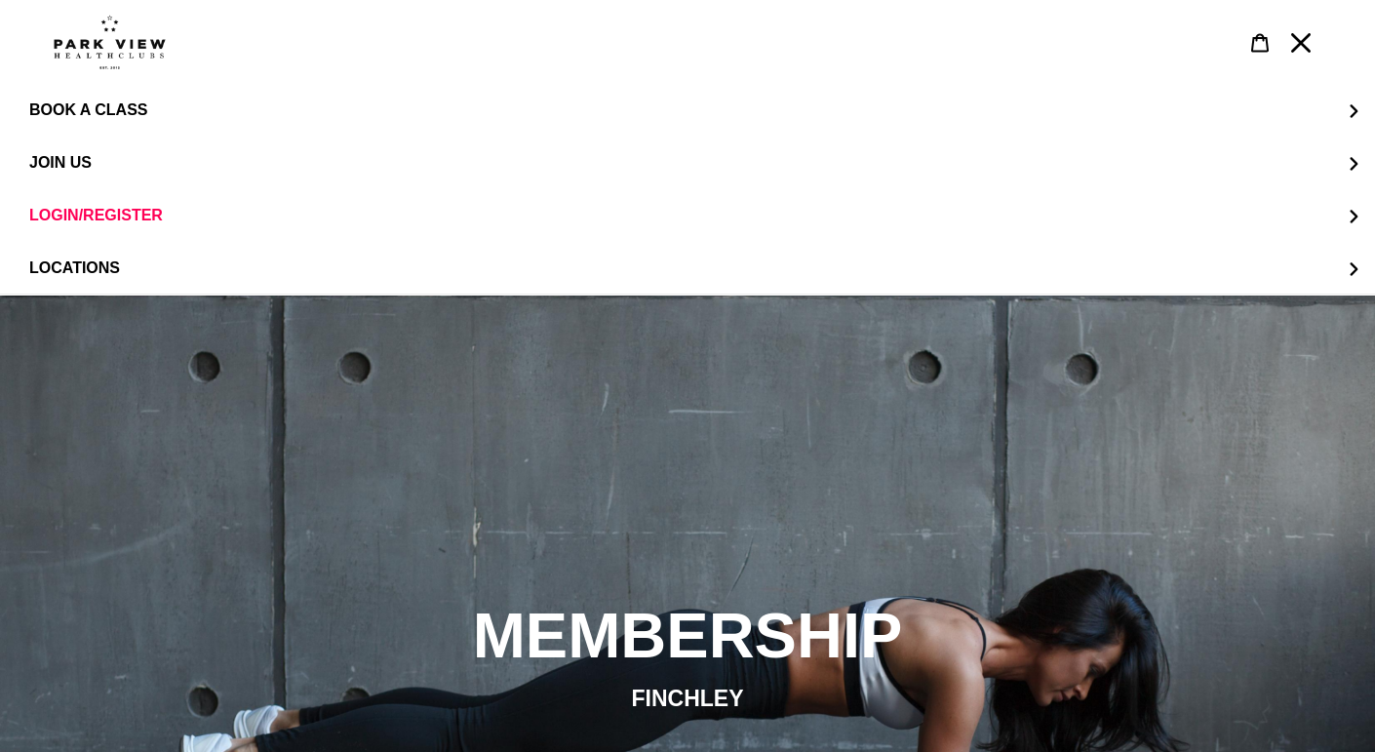
click at [258, 483] on div "slideshow" at bounding box center [687, 671] width 1375 height 752
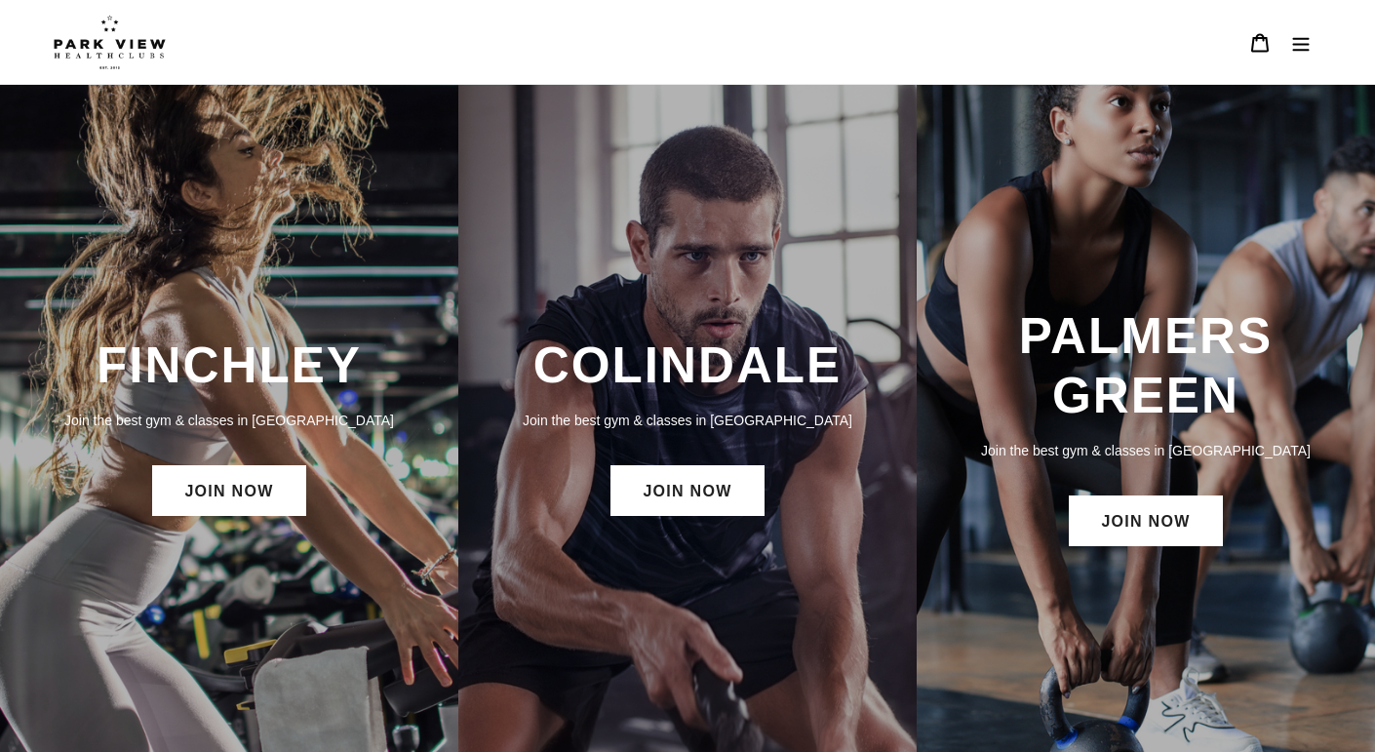
scroll to position [10, 0]
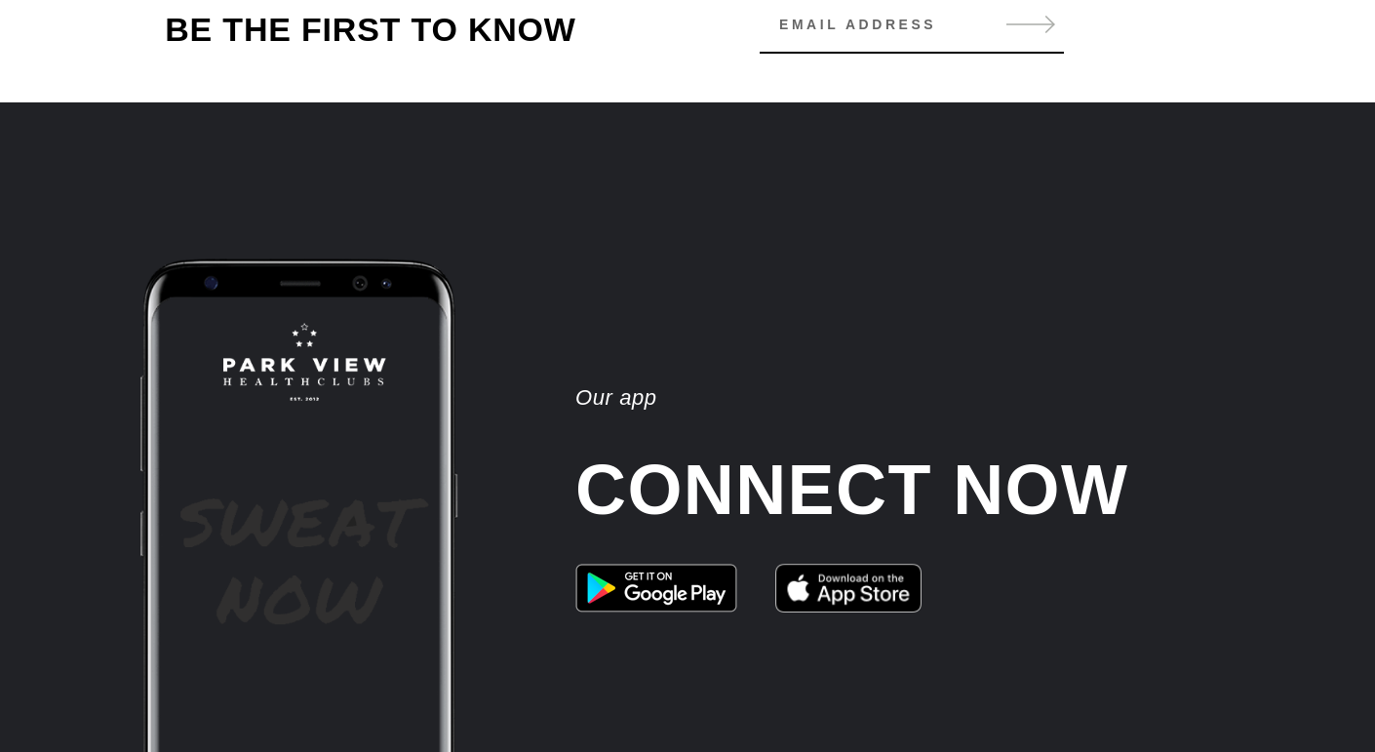
scroll to position [2507, 0]
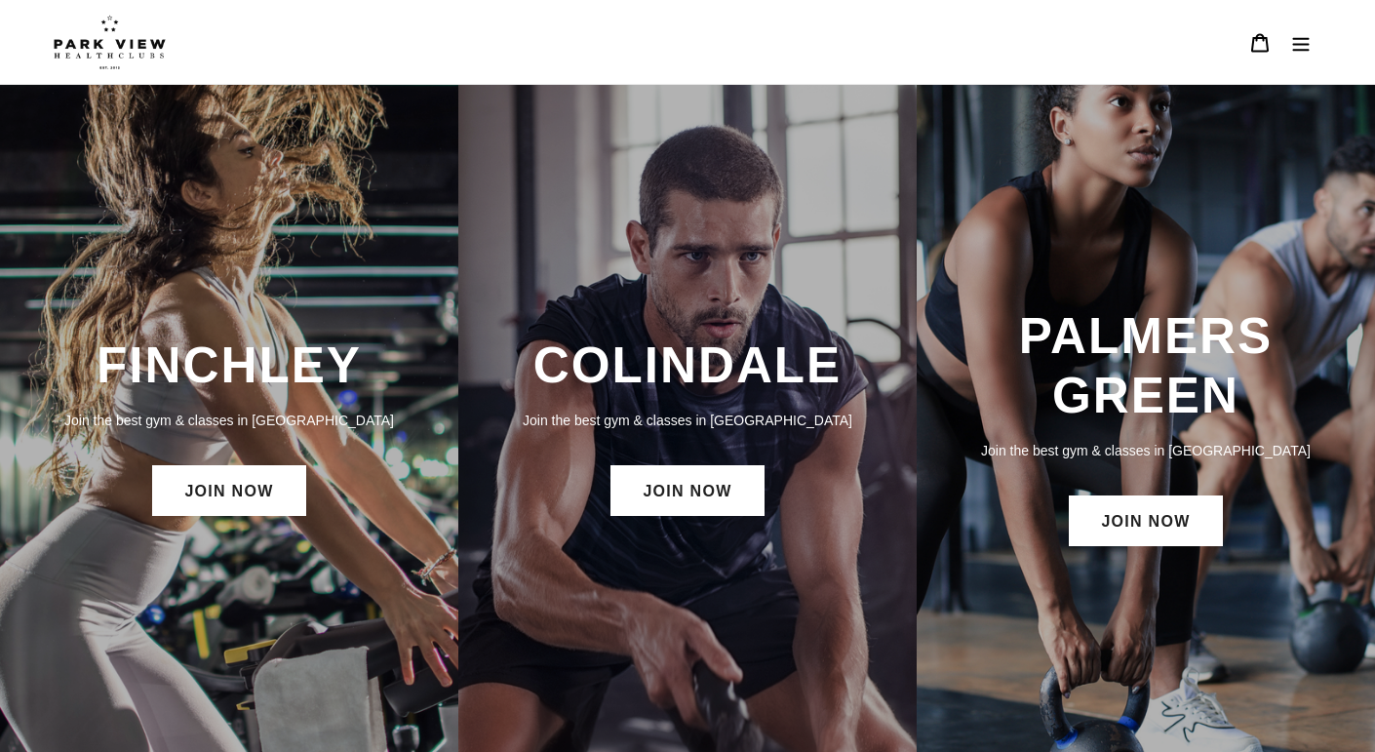
click at [1318, 49] on button "Menu" at bounding box center [1300, 42] width 41 height 42
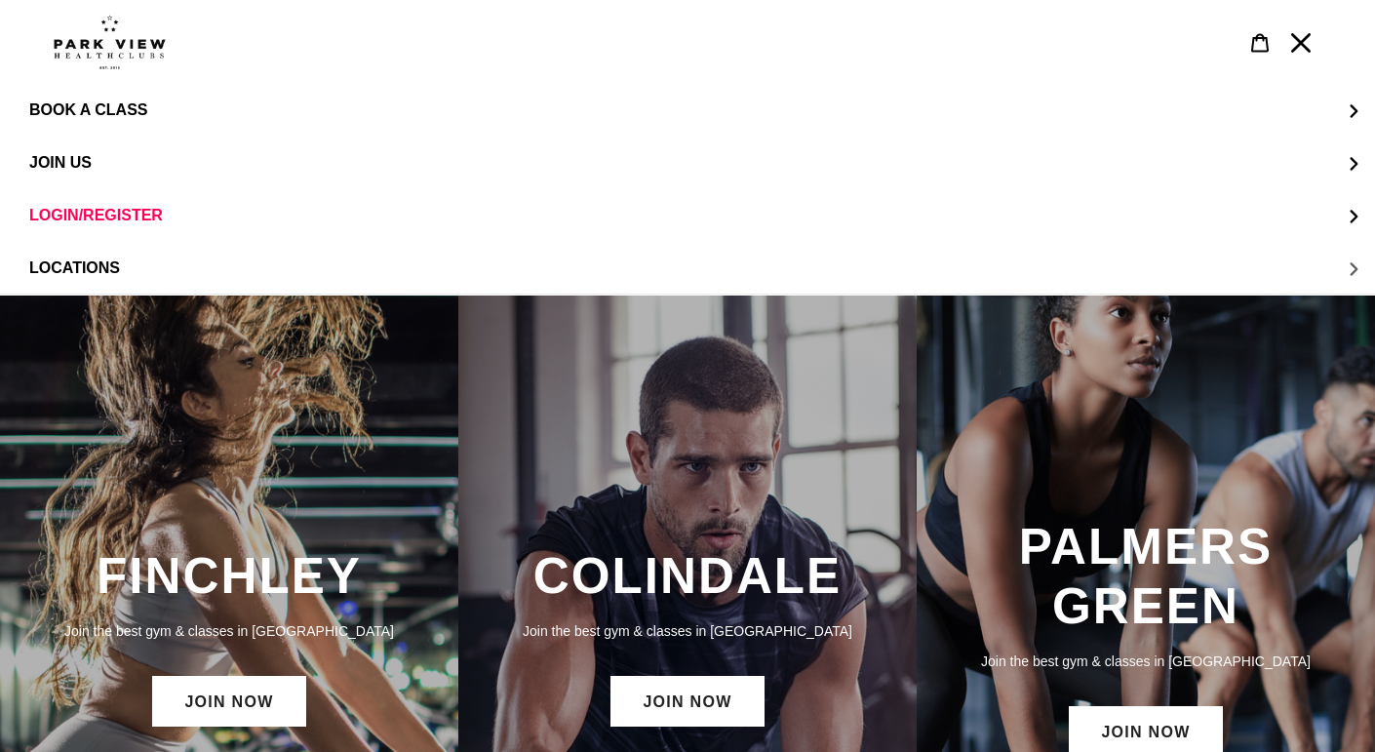
click at [812, 273] on button "LOCATIONS" at bounding box center [687, 268] width 1375 height 53
click at [137, 221] on span "Finchley" at bounding box center [107, 216] width 78 height 18
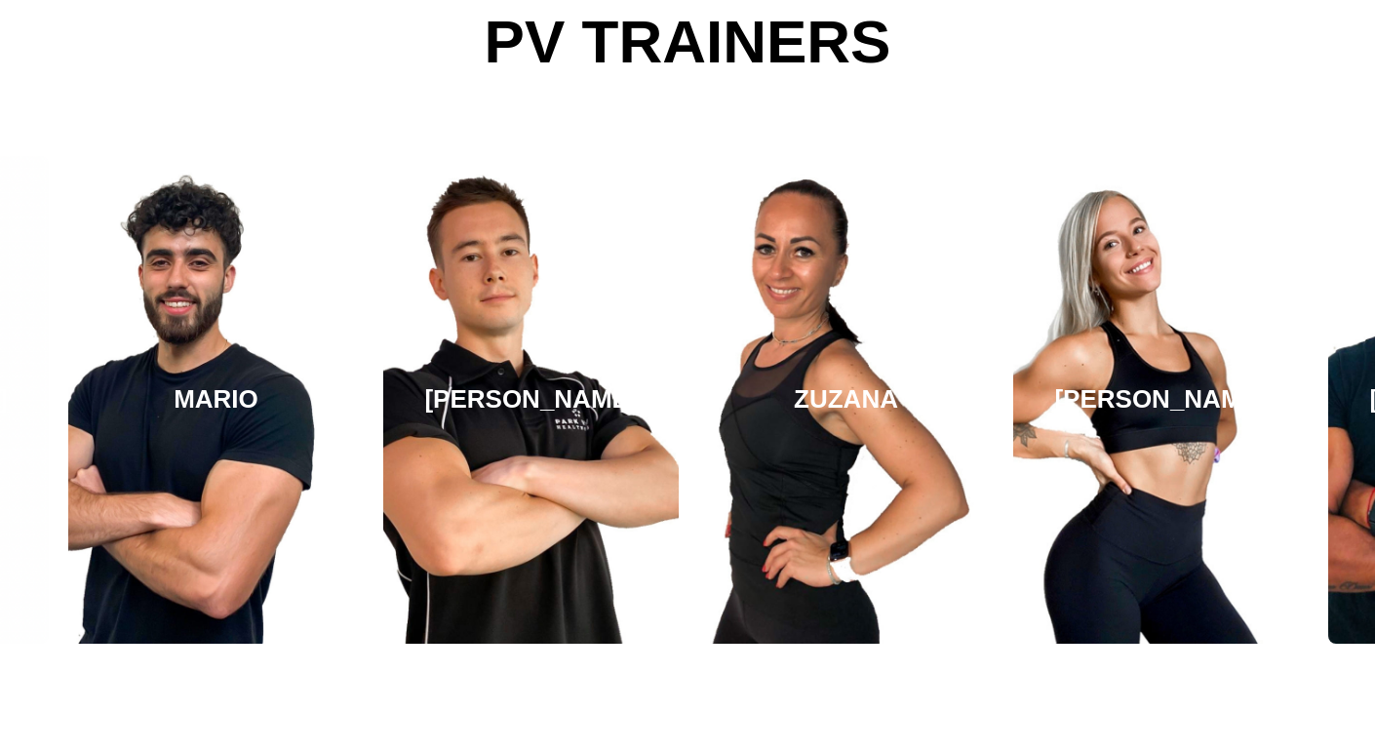
scroll to position [3152, 0]
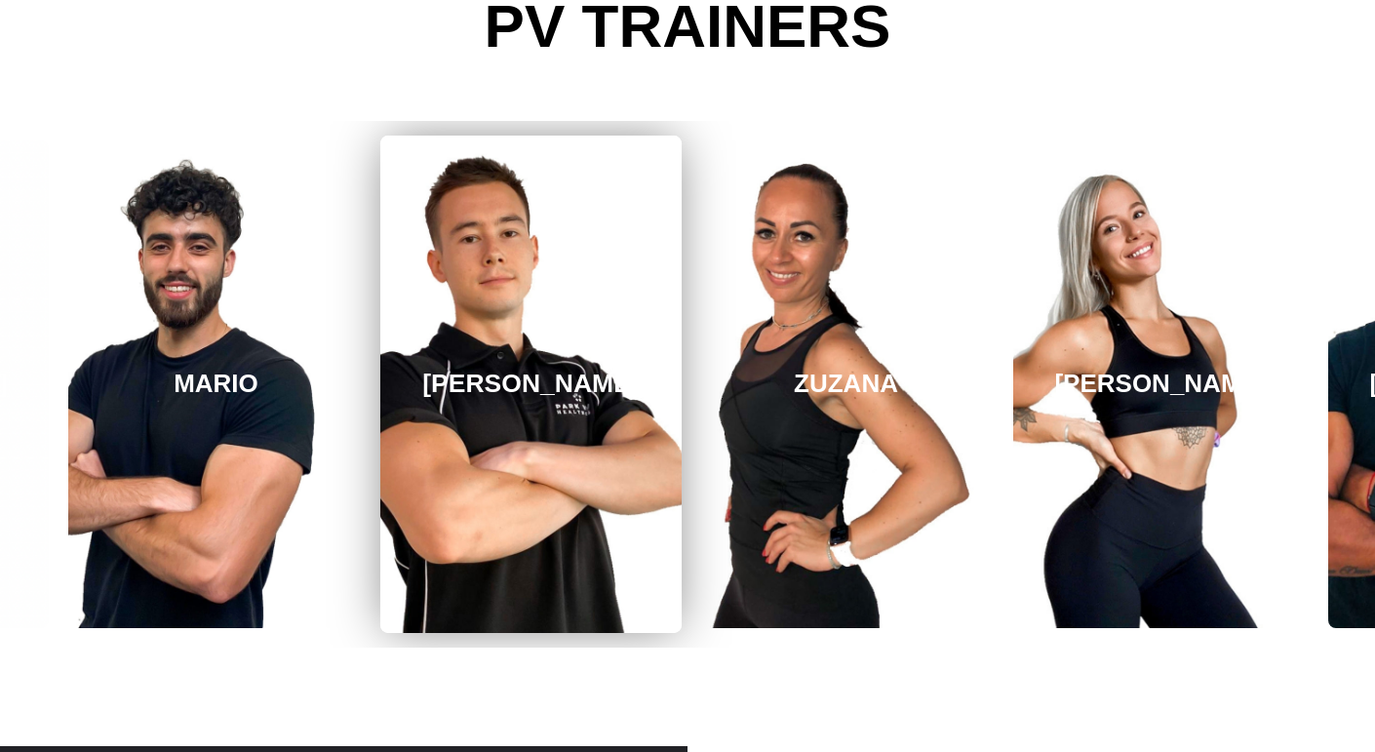
click at [591, 524] on link "[PERSON_NAME]" at bounding box center [530, 384] width 301 height 497
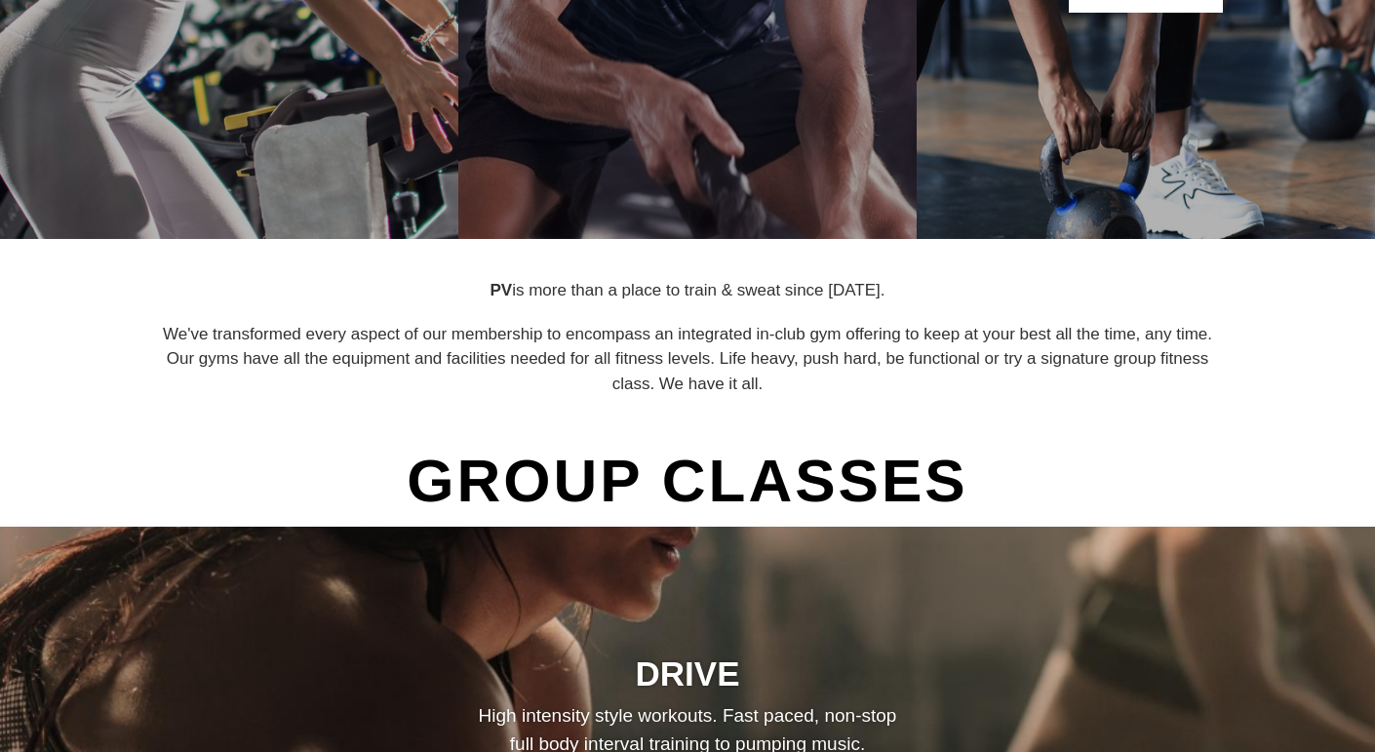
scroll to position [521, 0]
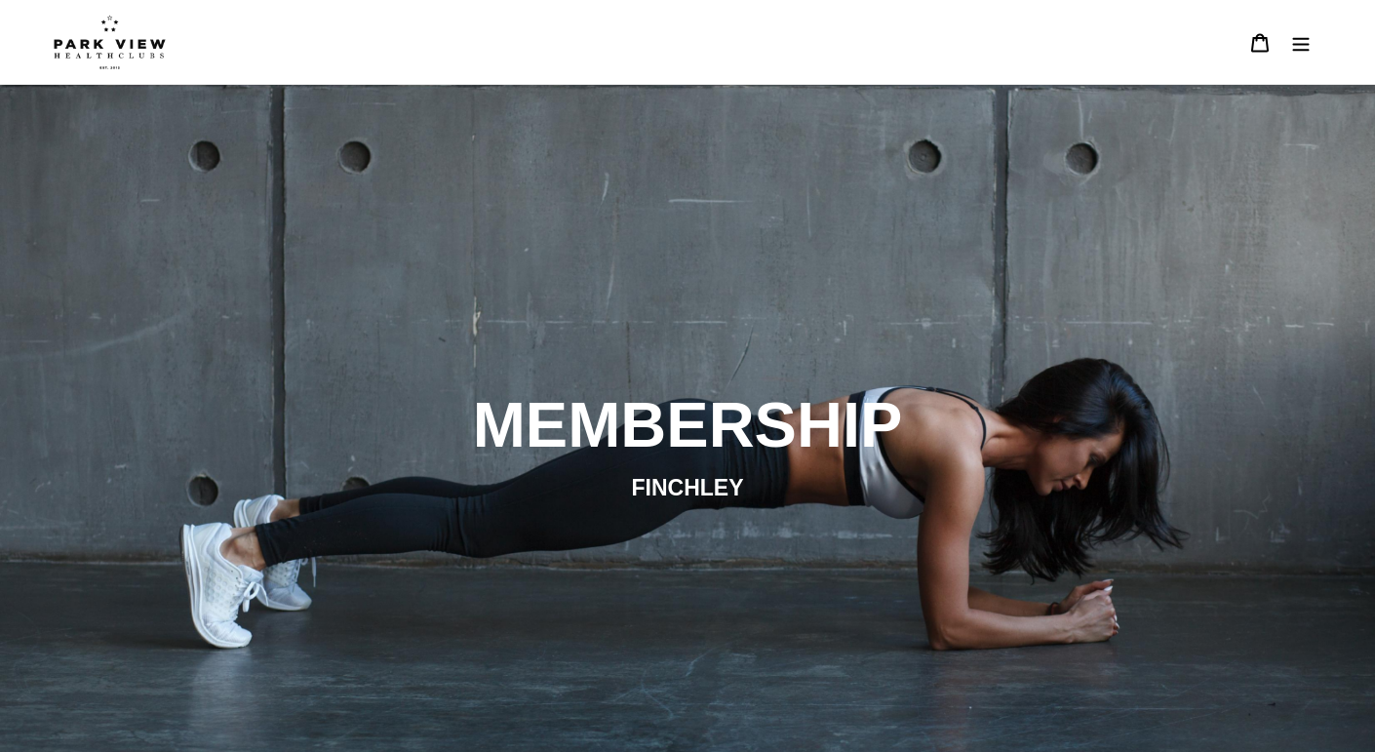
click at [149, 33] on img at bounding box center [110, 42] width 112 height 55
